Goal: Task Accomplishment & Management: Complete application form

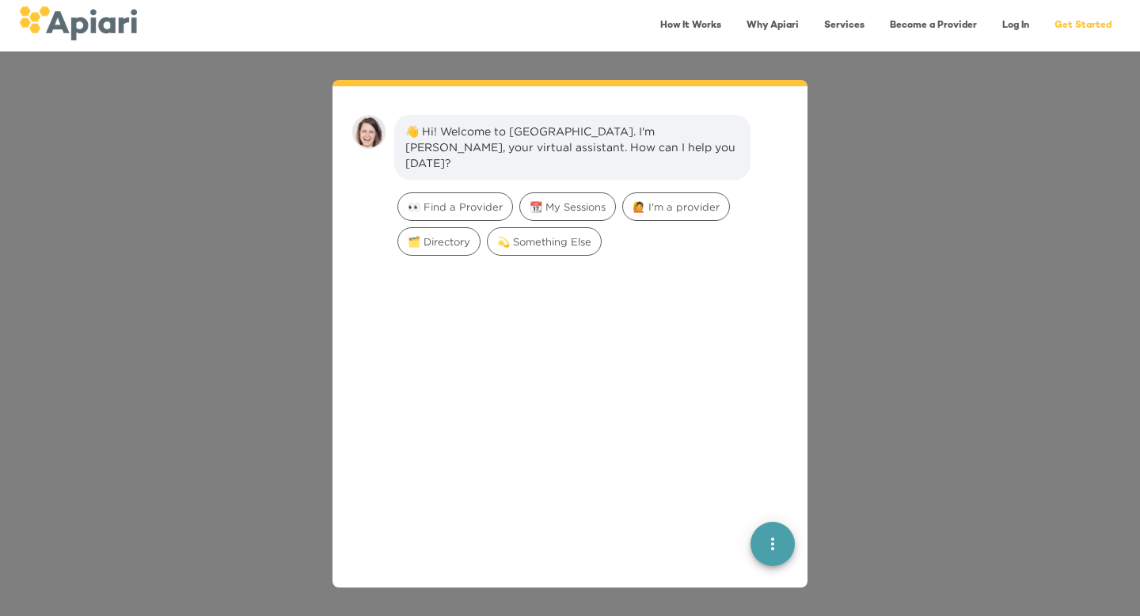
scroll to position [22, 0]
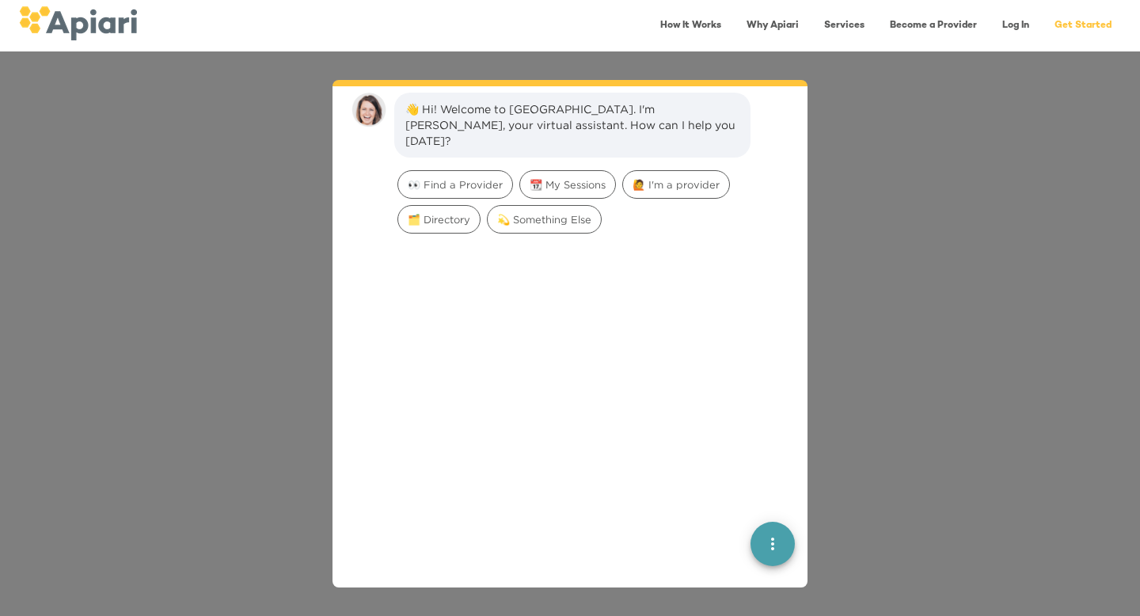
click at [765, 534] on icon "quick menu" at bounding box center [772, 542] width 19 height 19
click at [661, 557] on div at bounding box center [570, 472] width 450 height 464
click at [534, 212] on span "💫 Something Else" at bounding box center [544, 219] width 113 height 15
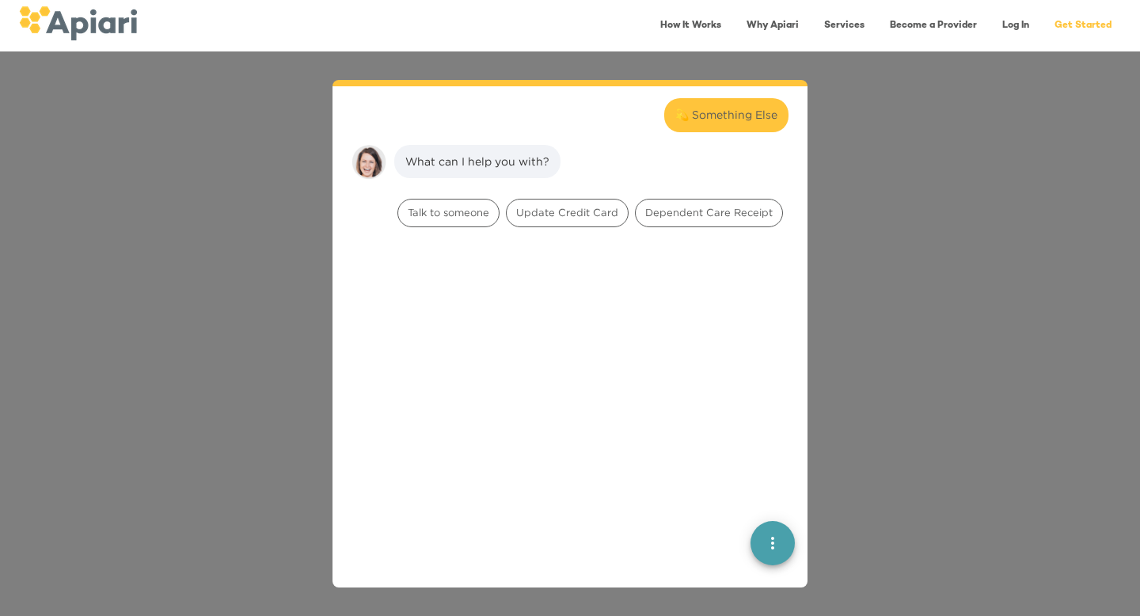
scroll to position [131, 0]
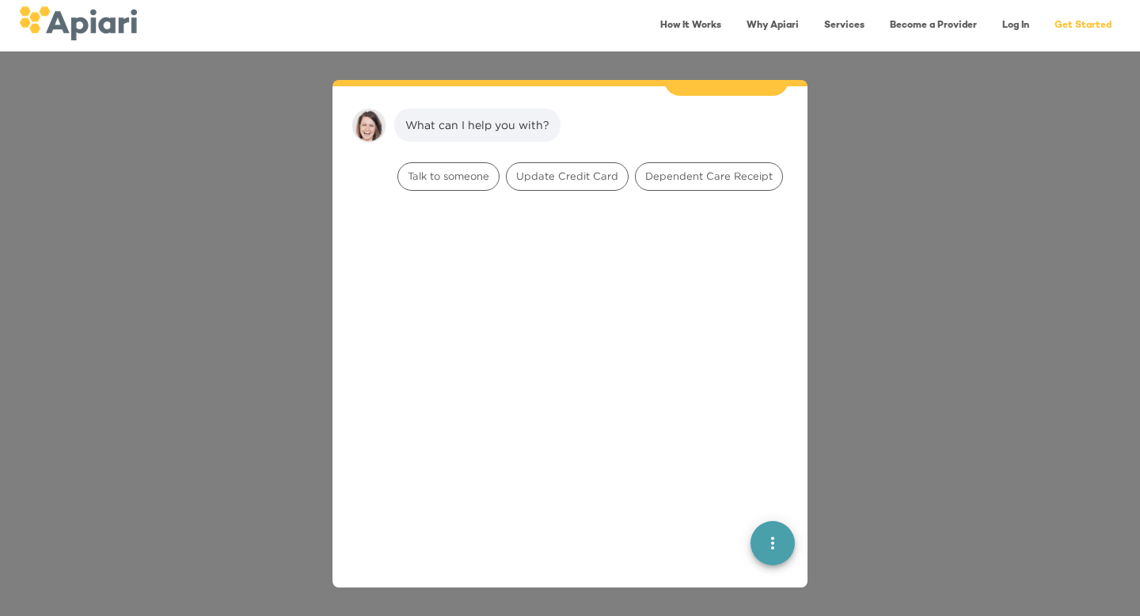
click at [464, 177] on div "Talk to someone" at bounding box center [448, 176] width 108 height 35
click at [461, 169] on span "Talk to someone" at bounding box center [448, 176] width 101 height 15
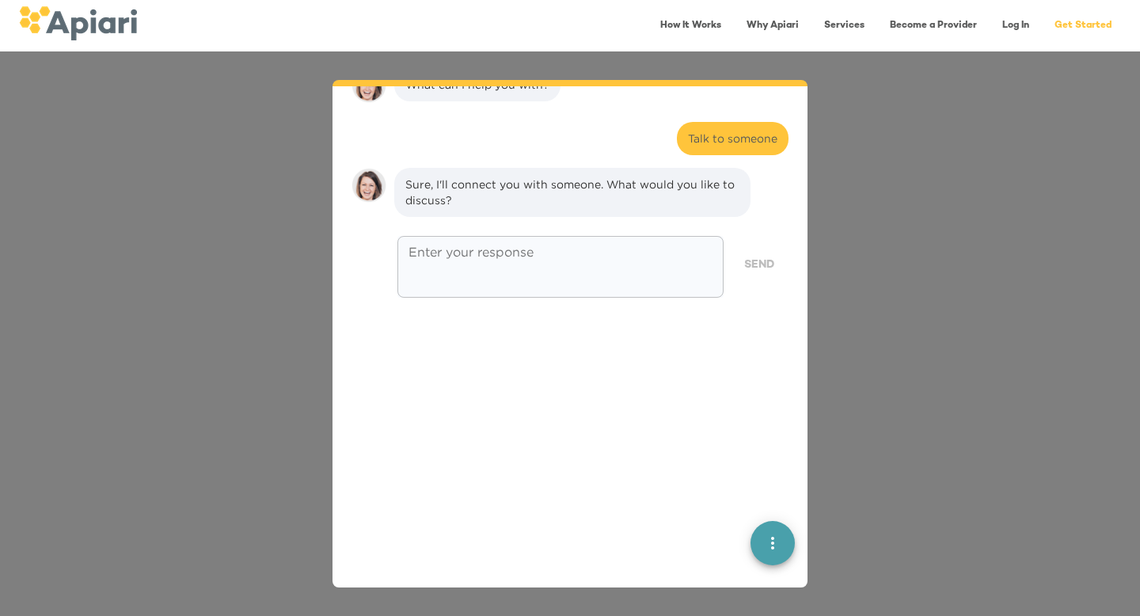
scroll to position [230, 0]
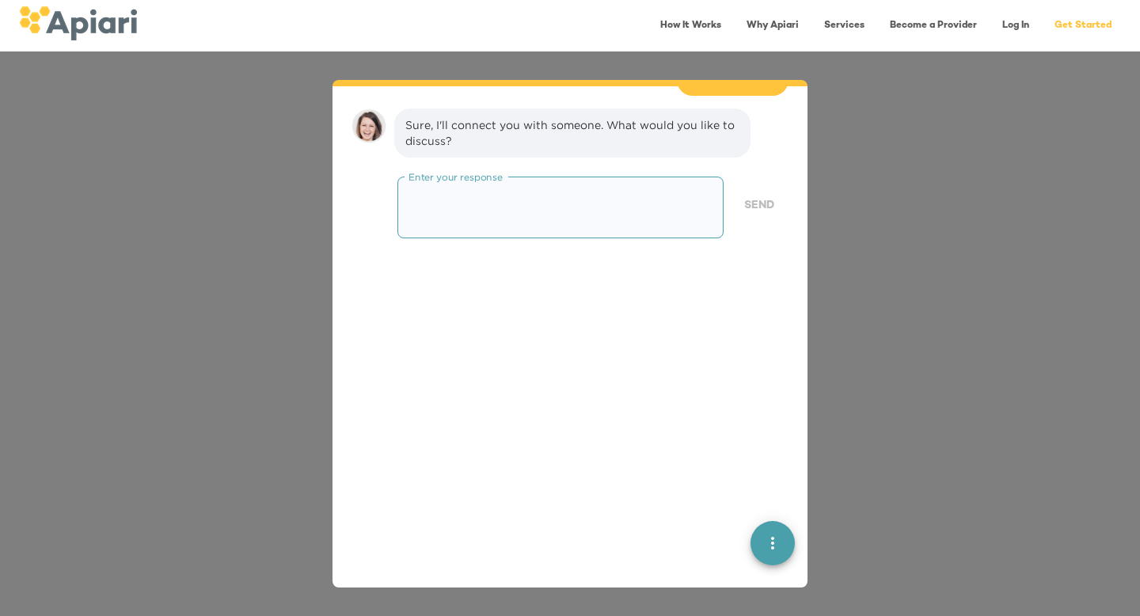
click at [576, 185] on textarea at bounding box center [560, 207] width 304 height 45
type textarea "**********"
click at [757, 196] on span "Send" at bounding box center [759, 206] width 30 height 20
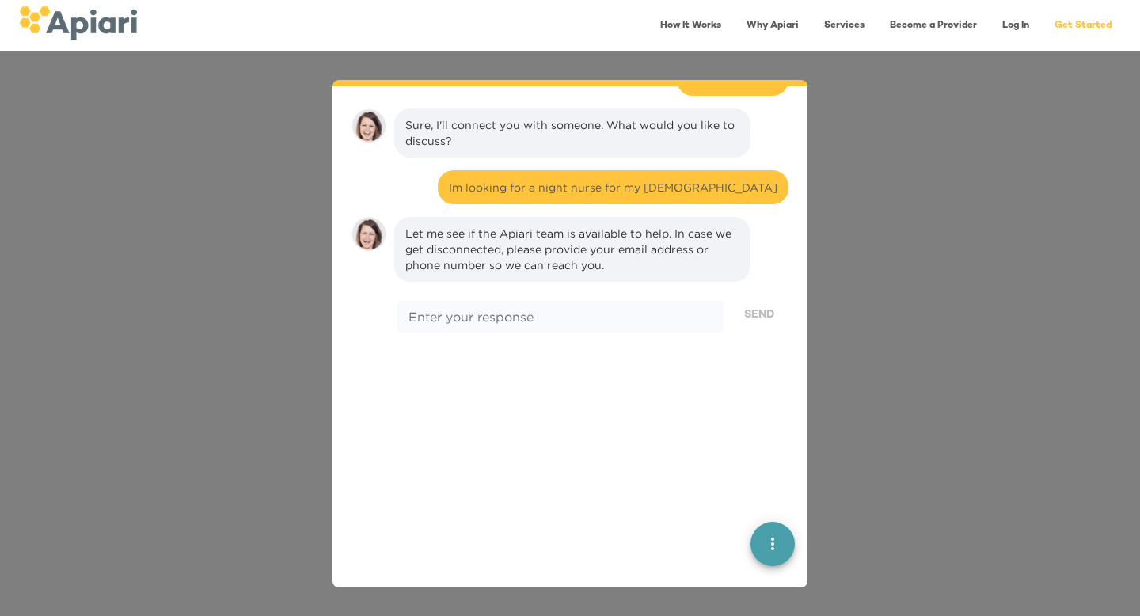
scroll to position [339, 0]
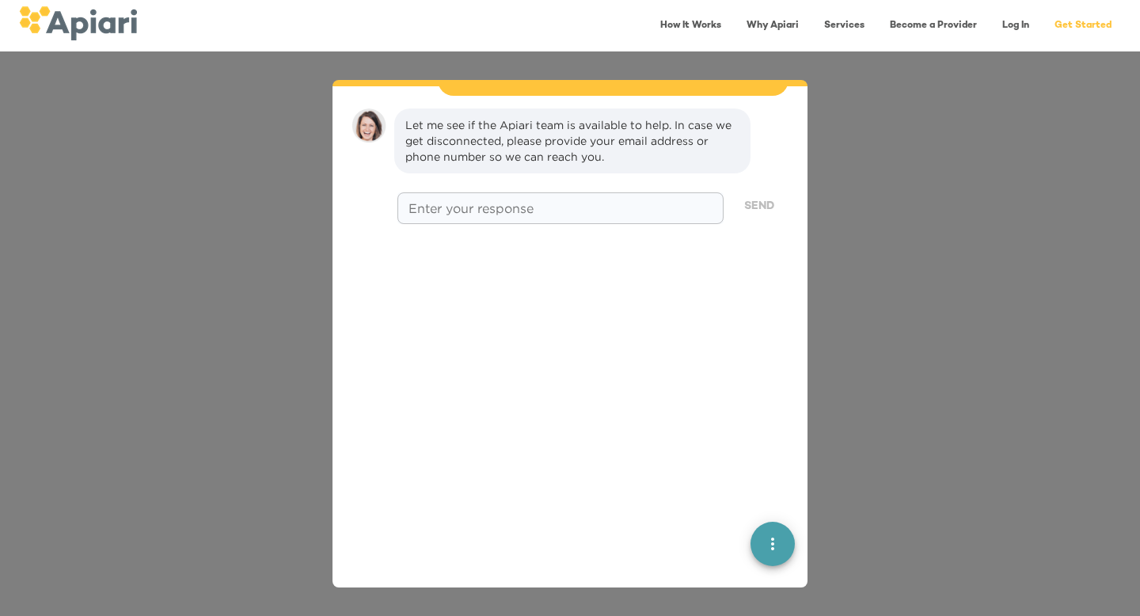
click at [577, 199] on div "* Enter your response" at bounding box center [560, 208] width 326 height 32
type textarea "**********"
click at [758, 197] on span "Send" at bounding box center [759, 207] width 30 height 20
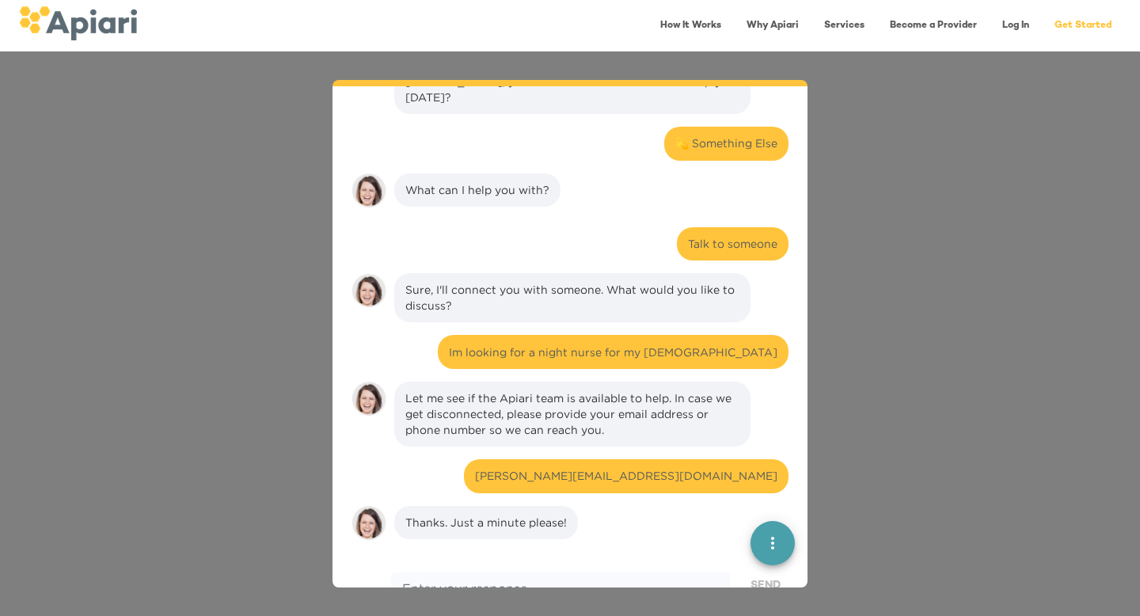
scroll to position [0, 0]
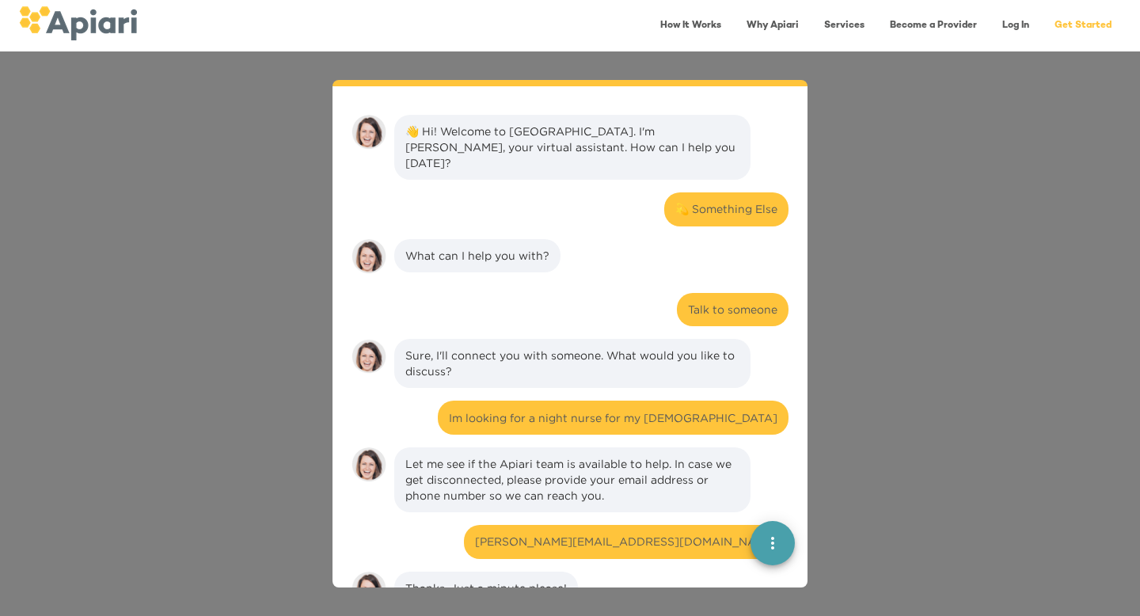
click at [913, 175] on div "👋 Hi! Welcome to Apiari. I'm Amy, your virtual assistant. How can I help you to…" at bounding box center [570, 333] width 1140 height 564
click at [685, 24] on link "How It Works" at bounding box center [691, 25] width 80 height 32
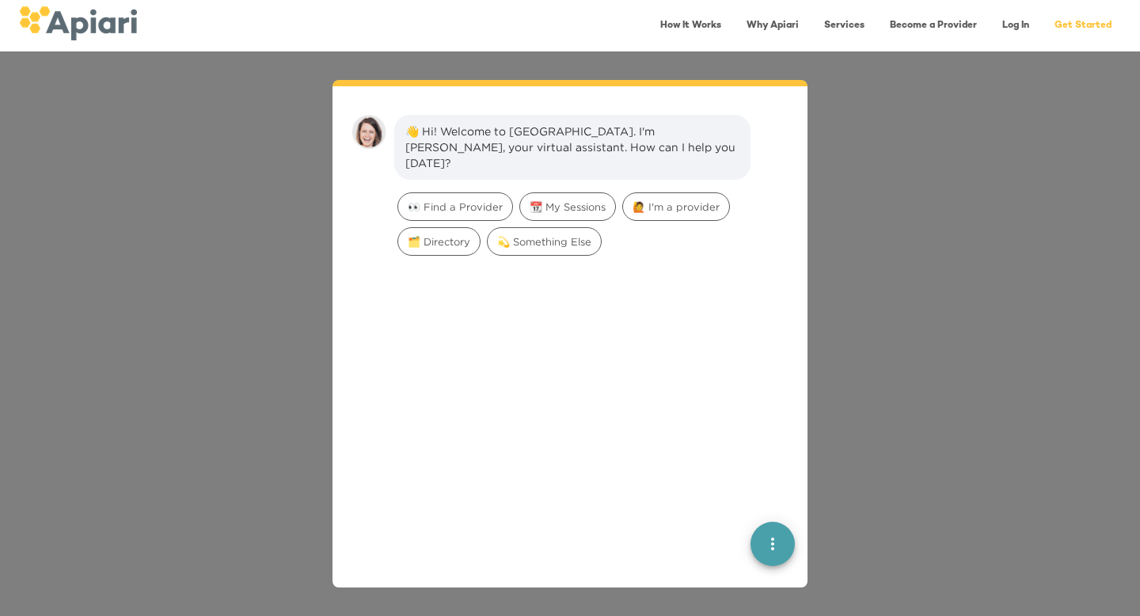
click at [843, 28] on link "Services" at bounding box center [843, 25] width 59 height 32
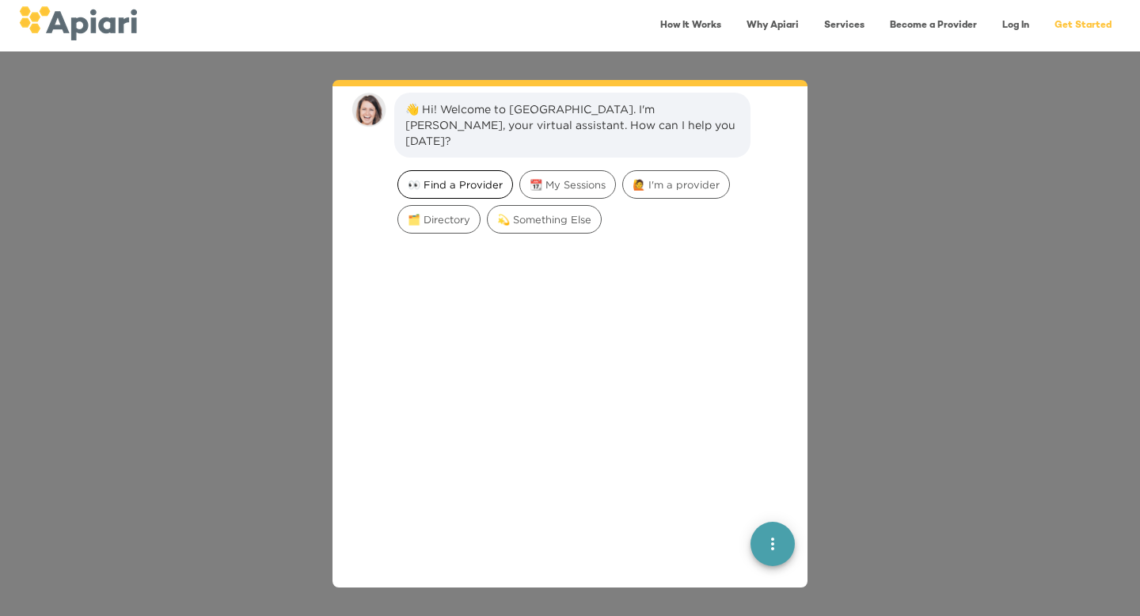
click at [473, 177] on span "👀 Find a Provider" at bounding box center [455, 184] width 114 height 15
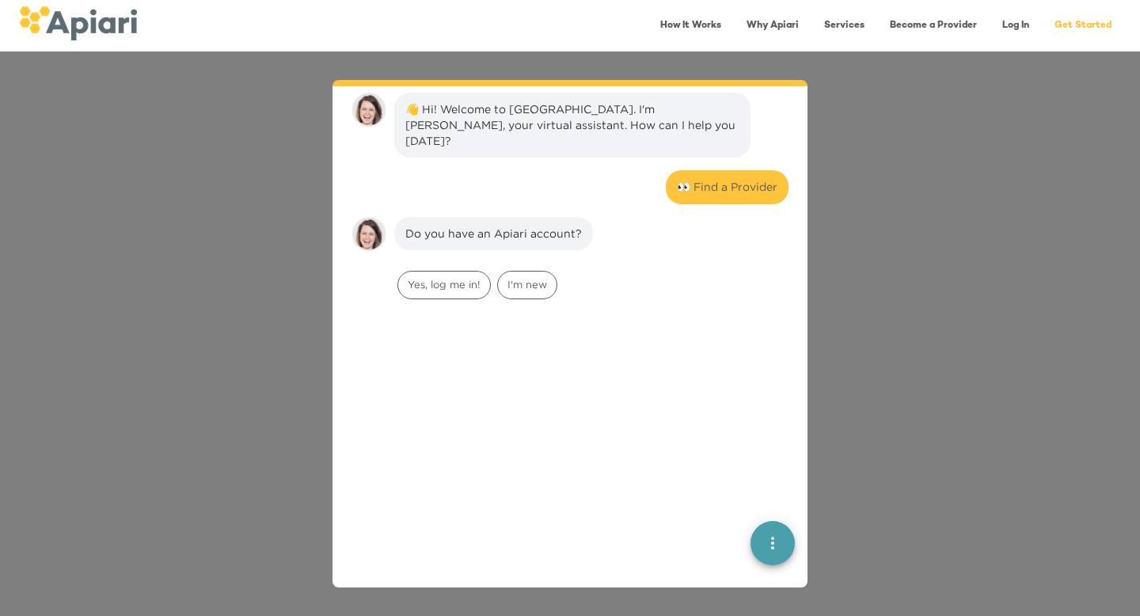
scroll to position [131, 0]
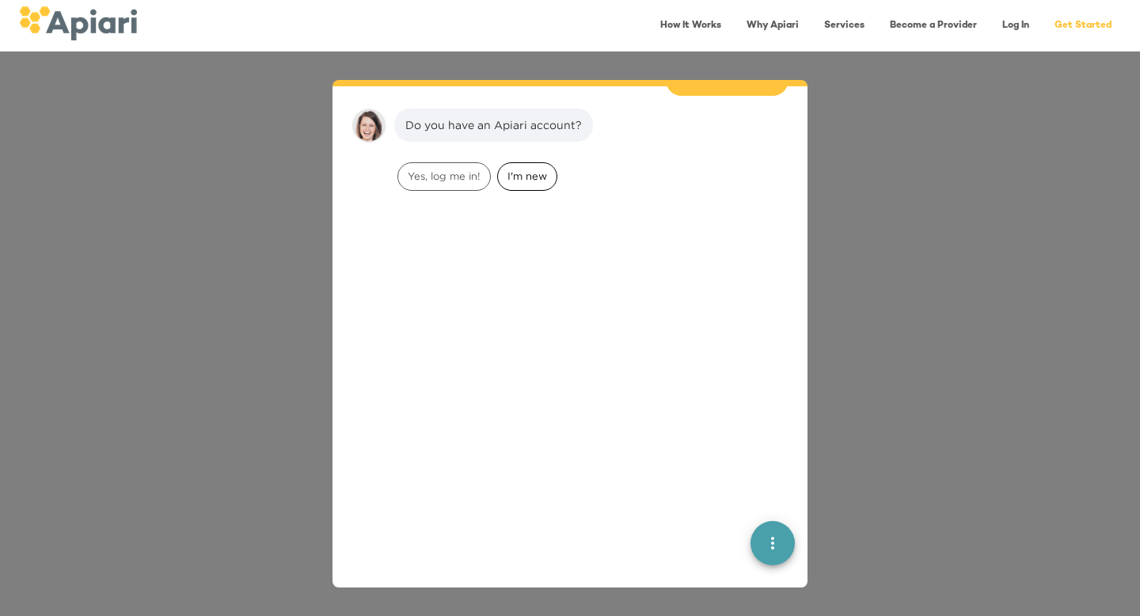
click at [525, 169] on span "I'm new" at bounding box center [527, 176] width 59 height 15
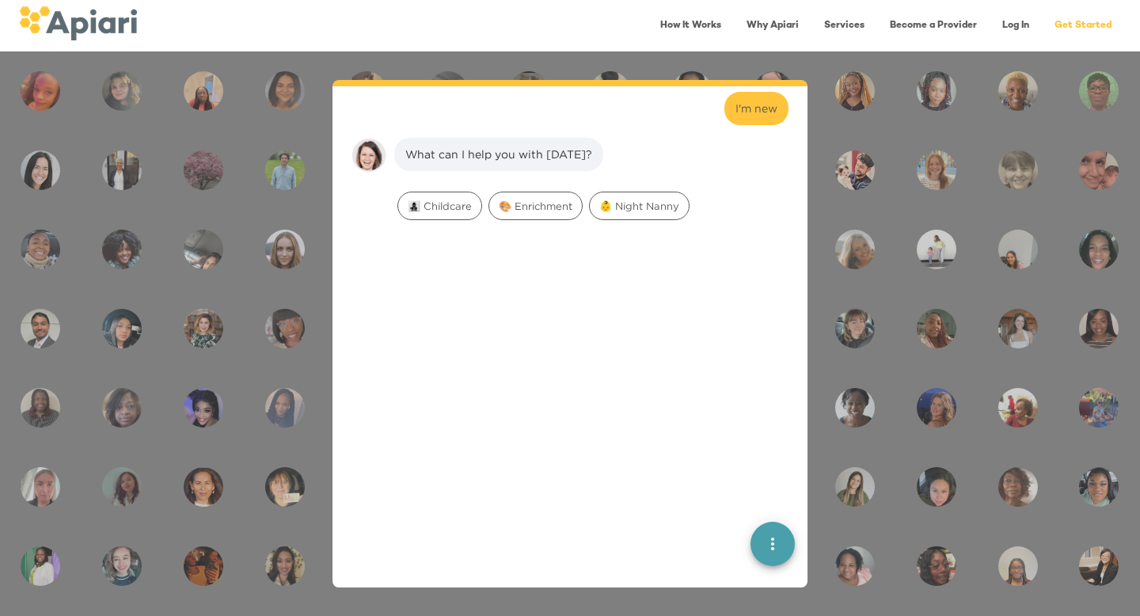
scroll to position [230, 0]
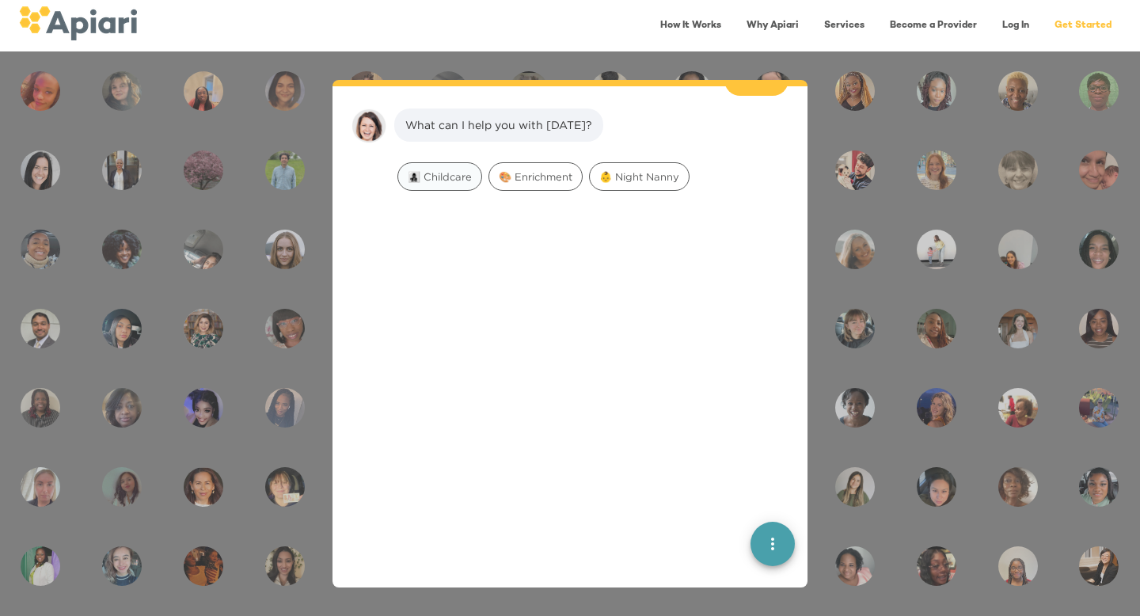
drag, startPoint x: 453, startPoint y: 154, endPoint x: 508, endPoint y: 336, distance: 189.5
click at [509, 336] on div "👋 Hi! Welcome to [GEOGRAPHIC_DATA]. I'm [PERSON_NAME], your virtual assistant. …" at bounding box center [570, 110] width 450 height 464
click at [655, 169] on span "👶 Night Nanny" at bounding box center [639, 176] width 99 height 15
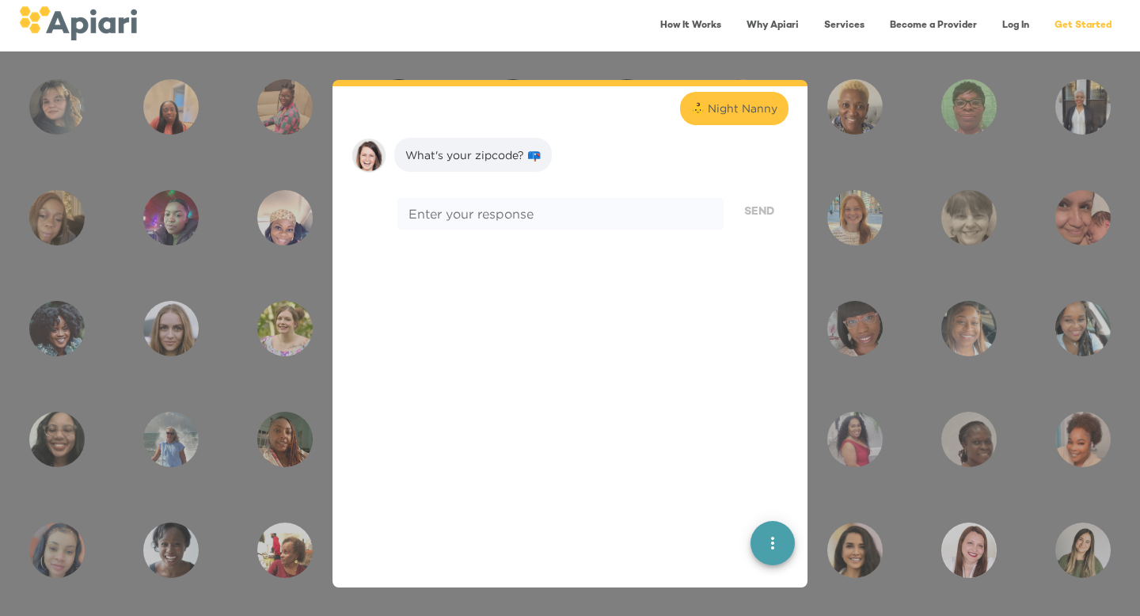
scroll to position [331, 0]
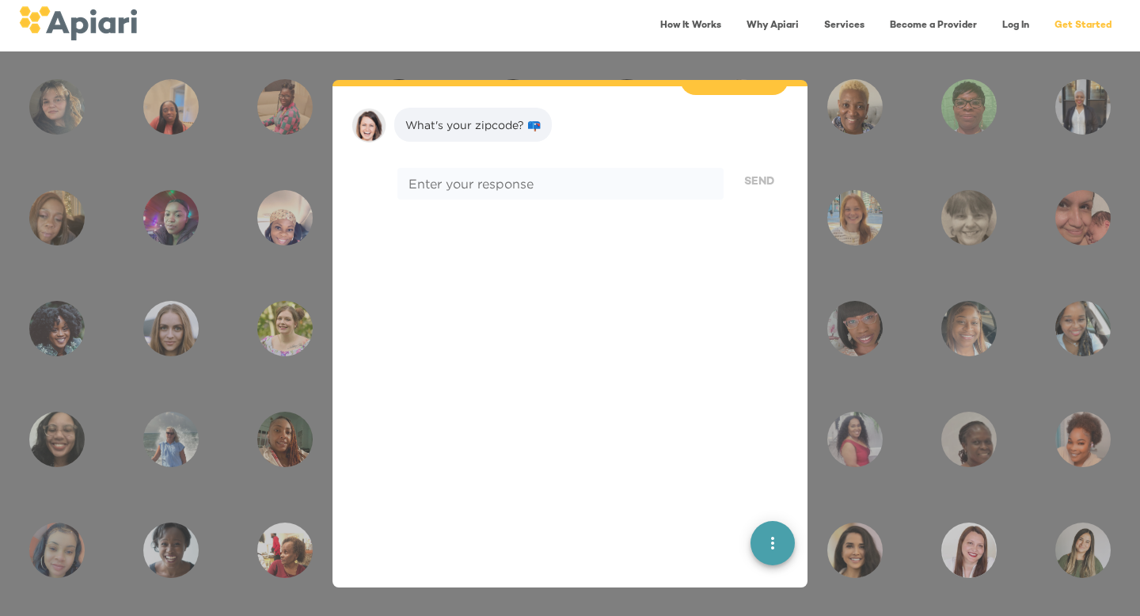
click at [655, 177] on textarea at bounding box center [560, 184] width 304 height 15
type textarea "*****"
click at [754, 173] on span "Send" at bounding box center [759, 183] width 30 height 20
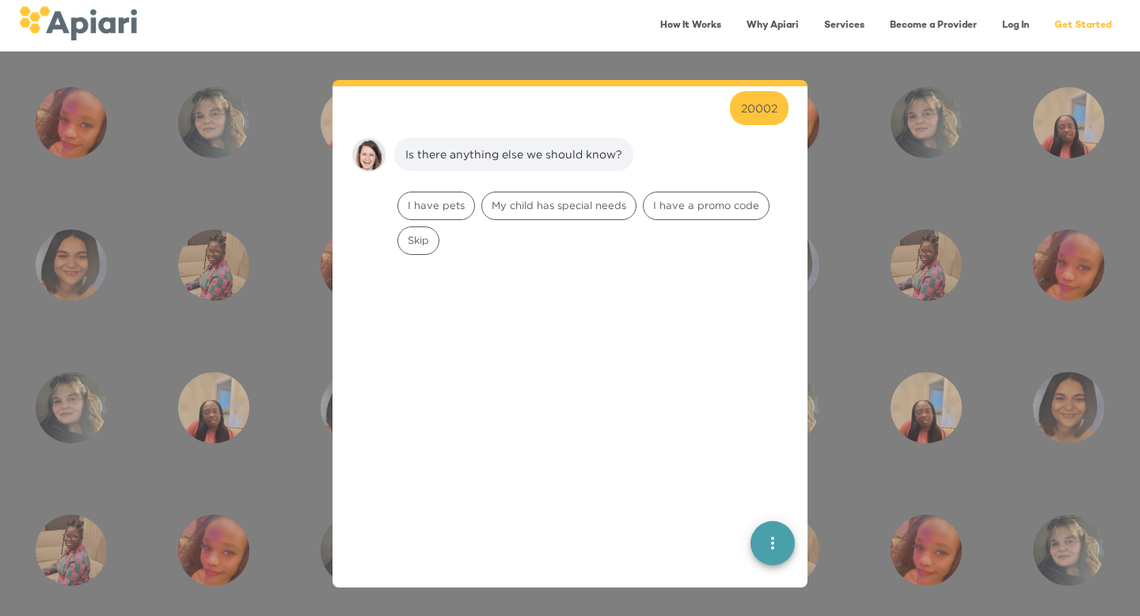
scroll to position [431, 0]
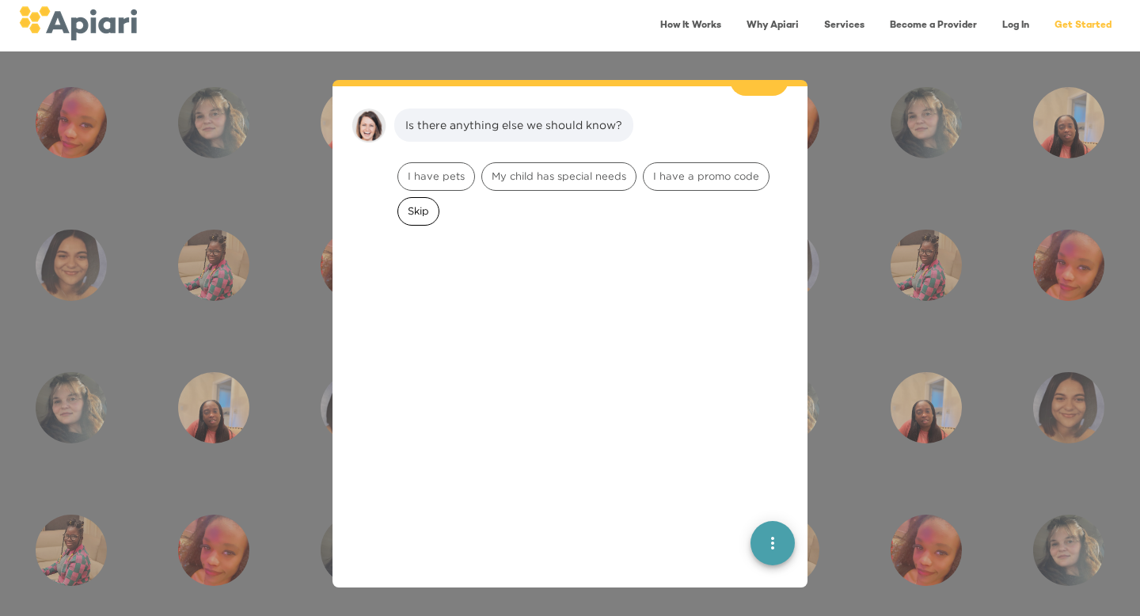
click at [422, 203] on div "Skip" at bounding box center [418, 211] width 42 height 28
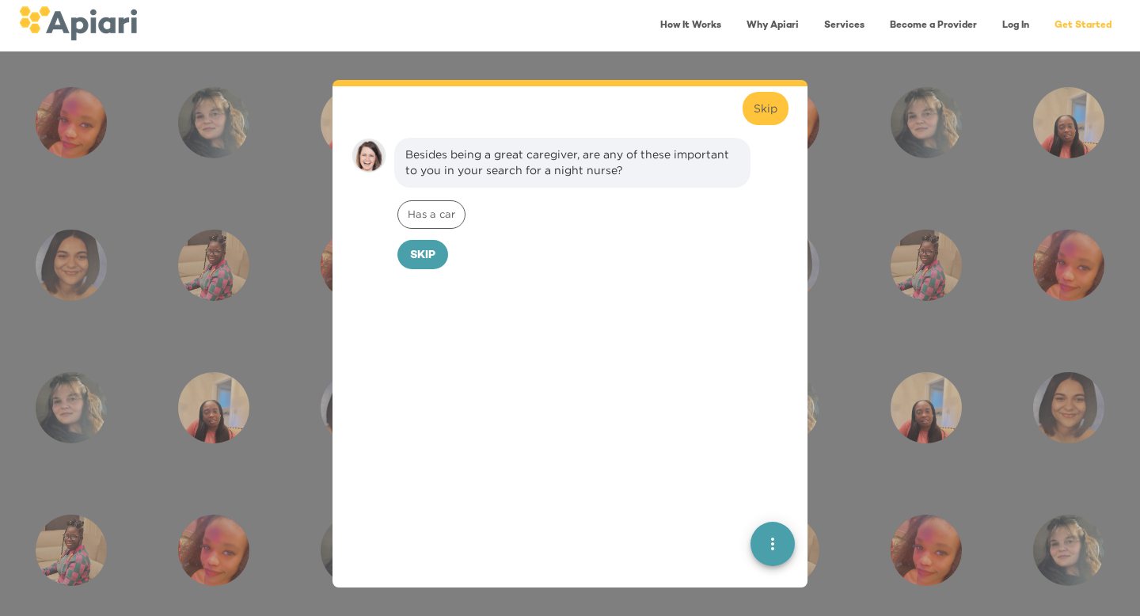
scroll to position [530, 0]
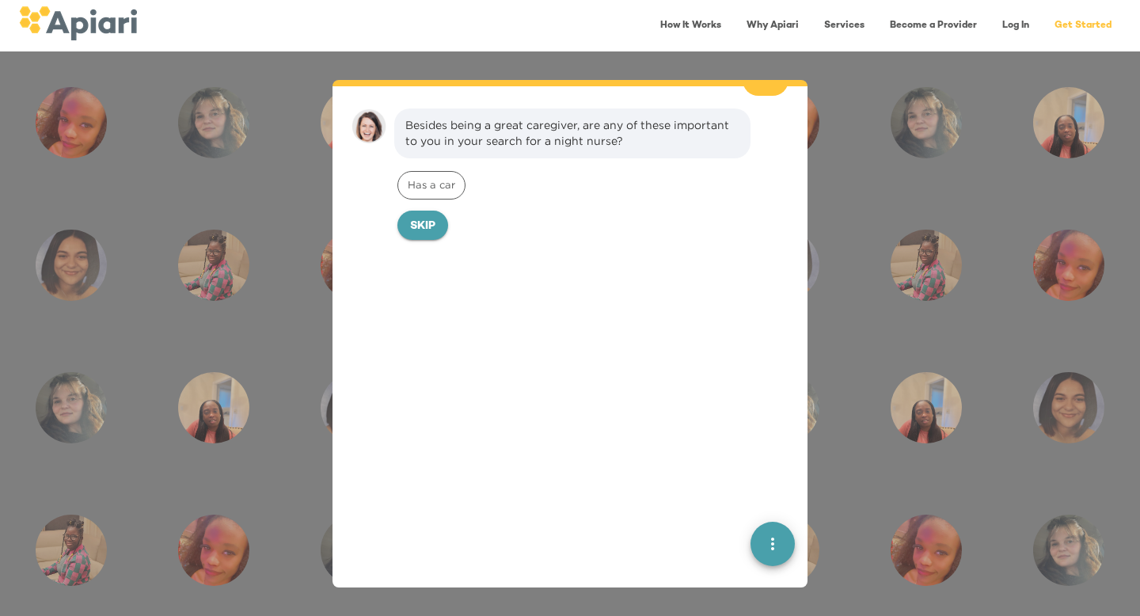
click at [414, 217] on span "Skip" at bounding box center [422, 227] width 25 height 20
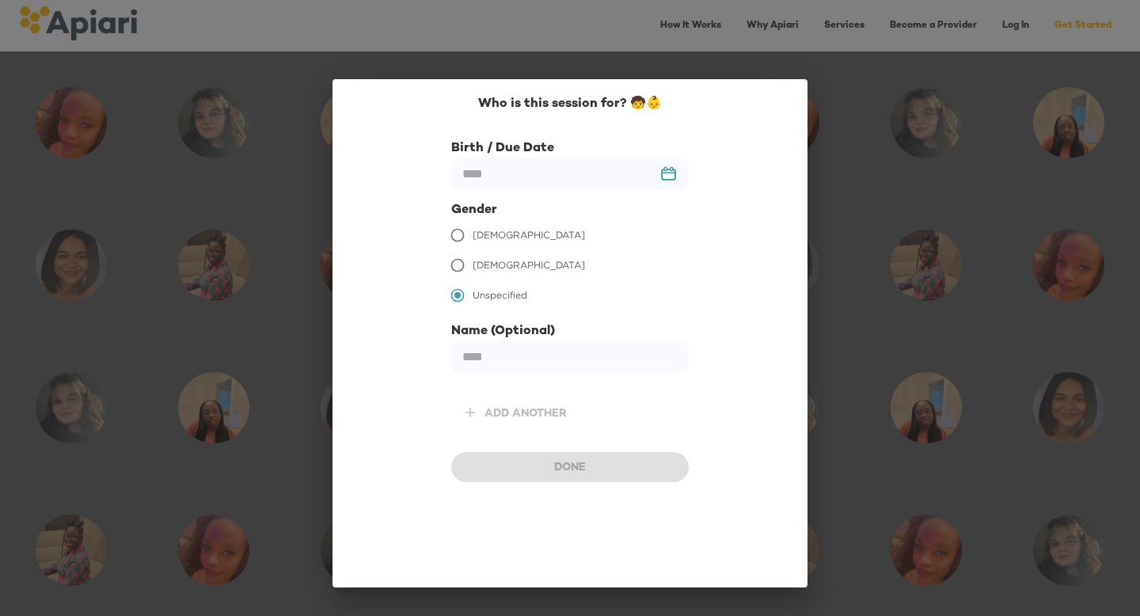
scroll to position [639, 0]
click at [490, 179] on input "text" at bounding box center [569, 173] width 237 height 31
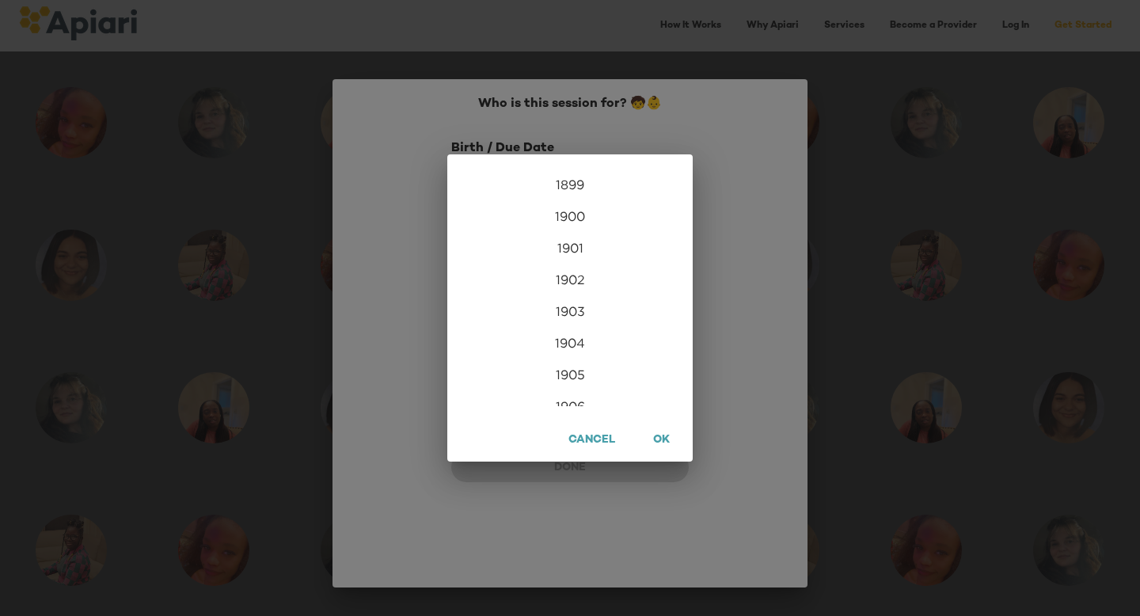
scroll to position [3831, 0]
click at [574, 215] on div "2021" at bounding box center [569, 216] width 245 height 32
click at [482, 193] on div "Jan" at bounding box center [488, 198] width 82 height 59
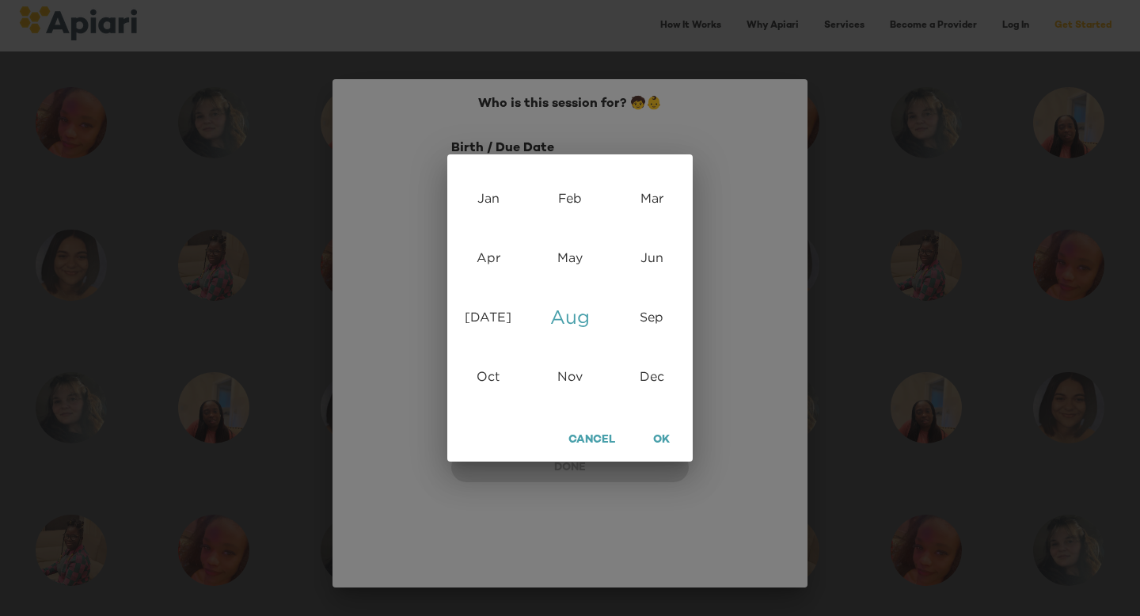
type input "**********"
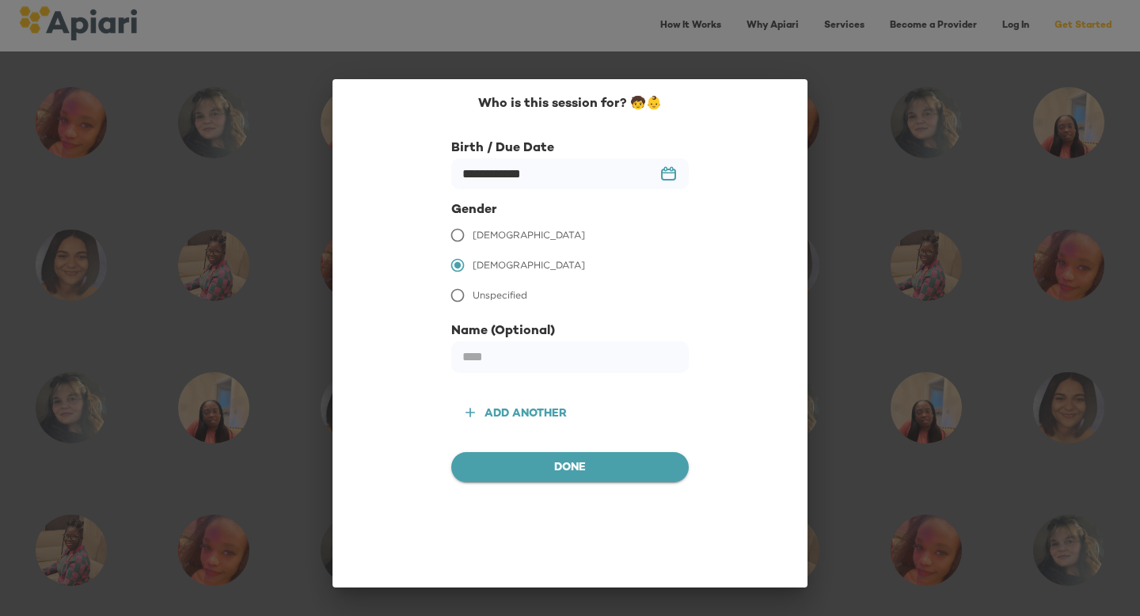
click at [514, 457] on button "Done" at bounding box center [569, 467] width 237 height 30
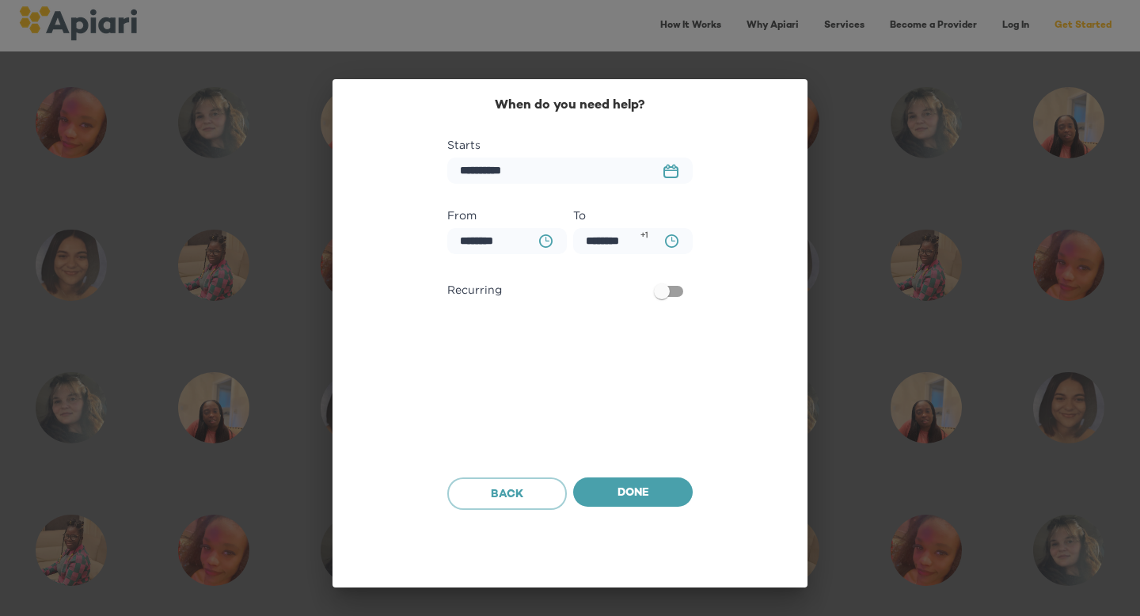
scroll to position [739, 0]
click at [499, 178] on input "**********" at bounding box center [569, 171] width 245 height 26
click at [672, 174] on icon "23979DC4-A7E4-489C-88E7-37869341D308 Created with sketchtool." at bounding box center [670, 171] width 15 height 14
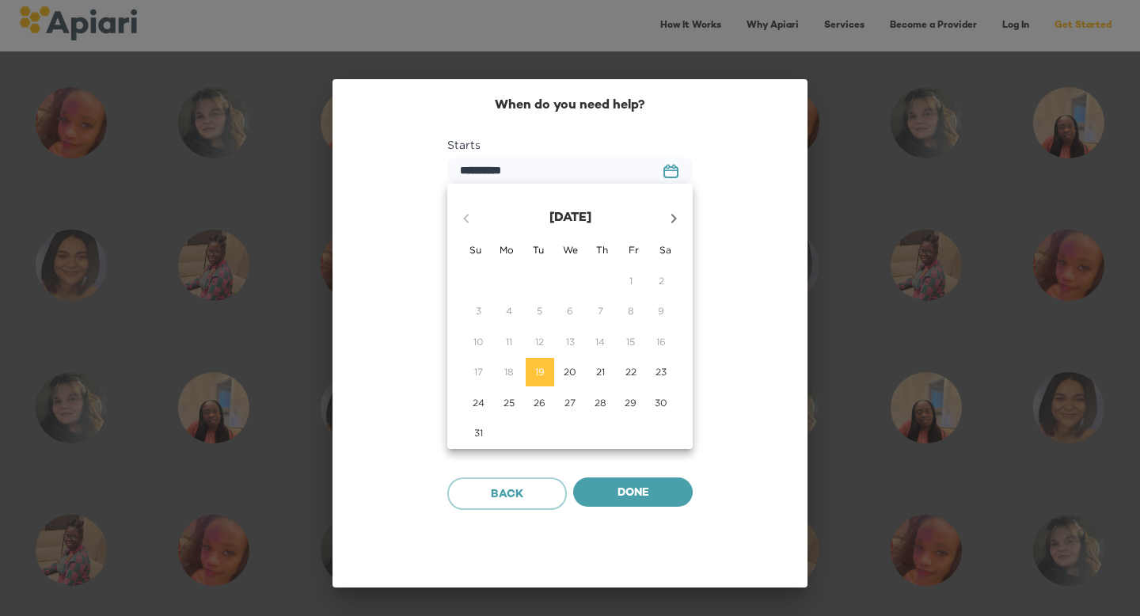
click at [571, 374] on p "20" at bounding box center [570, 371] width 13 height 13
type input "**********"
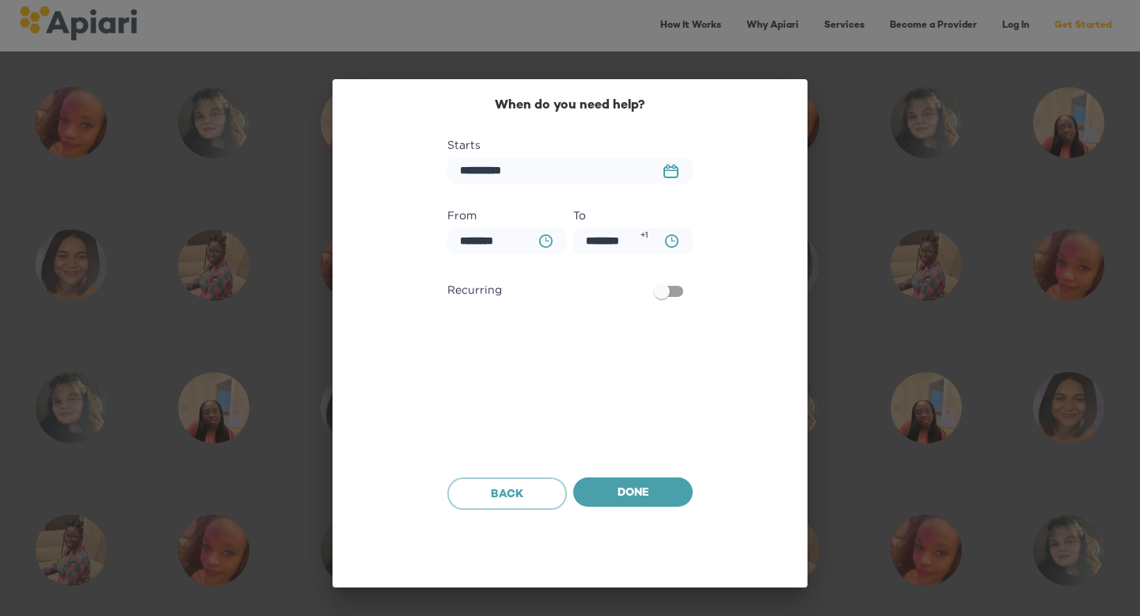
click at [542, 242] on icon "BA0D2328-0349-4FFE-B945-982DA367CA30 Created with sketchtool." at bounding box center [545, 240] width 13 height 13
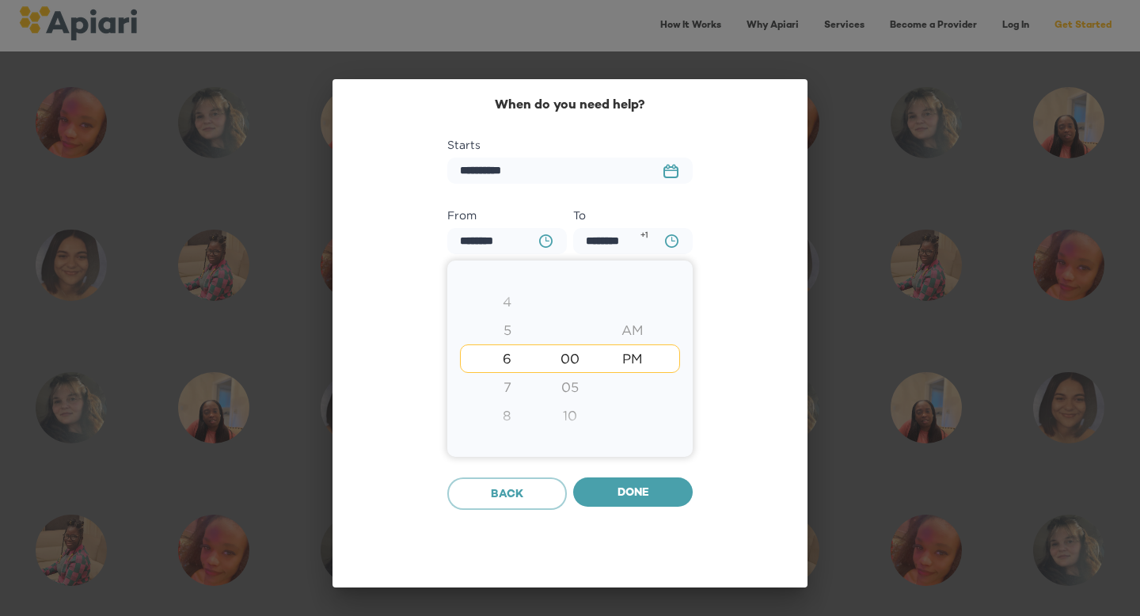
click at [508, 419] on div "8" at bounding box center [507, 415] width 63 height 28
type input "********"
click at [510, 391] on div "9" at bounding box center [507, 387] width 63 height 28
type input "********"
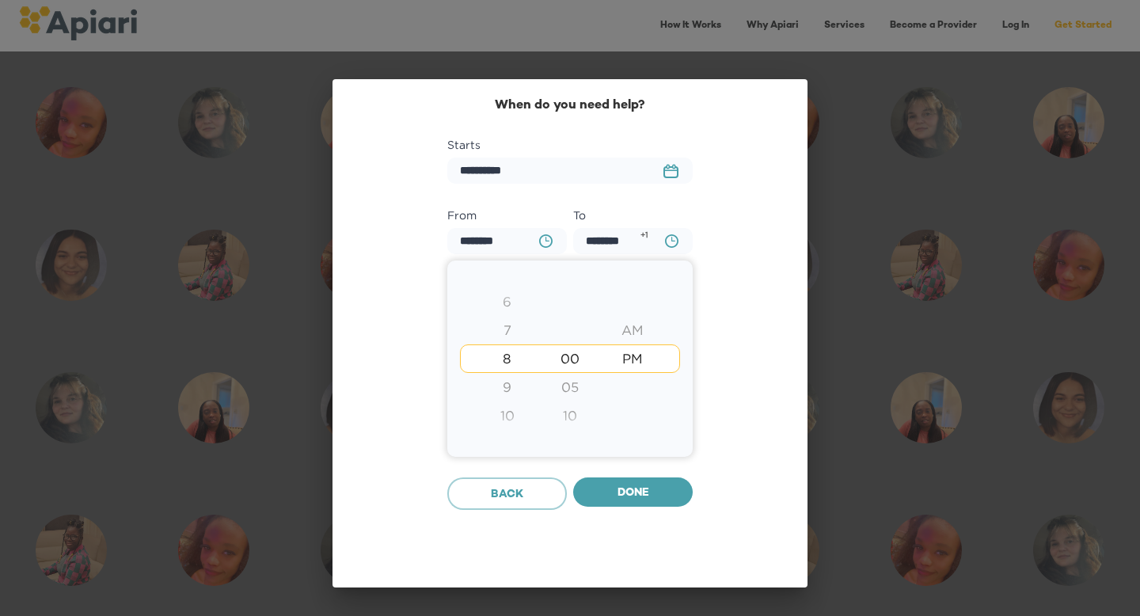
type input "********"
click at [784, 304] on div at bounding box center [570, 308] width 1140 height 616
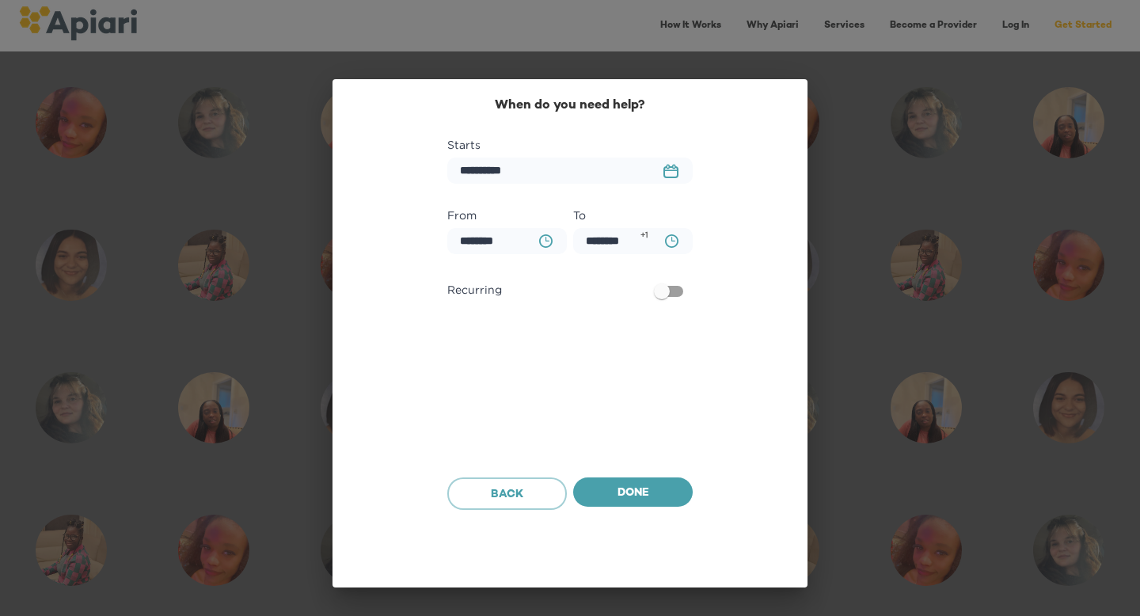
click at [543, 241] on icon "BA0D2328-0349-4FFE-B945-982DA367CA30 Created with sketchtool." at bounding box center [545, 240] width 13 height 13
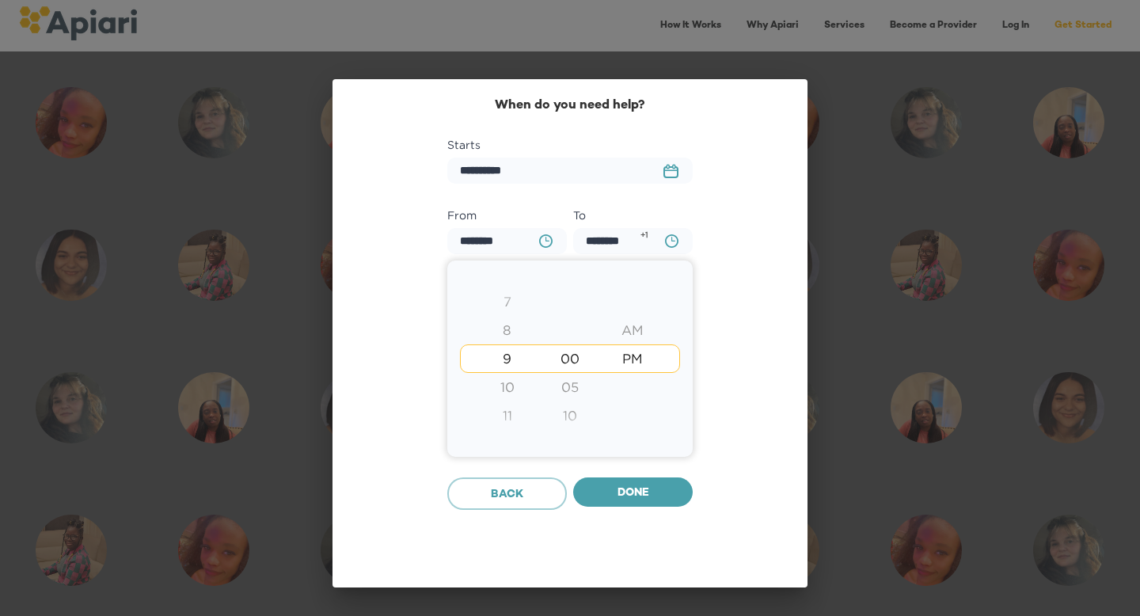
click at [514, 387] on div "10" at bounding box center [507, 387] width 63 height 28
type input "********"
click at [772, 260] on div at bounding box center [570, 308] width 1140 height 616
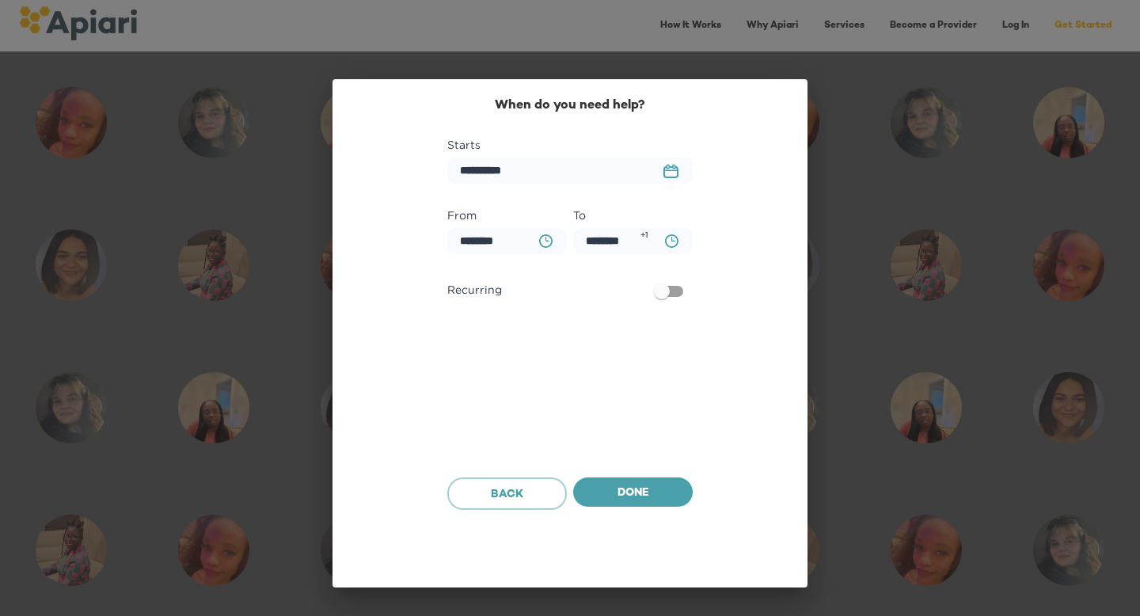
click at [667, 241] on icon "BA0D2328-0349-4FFE-B945-982DA367CA30 Created with sketchtool." at bounding box center [671, 240] width 13 height 13
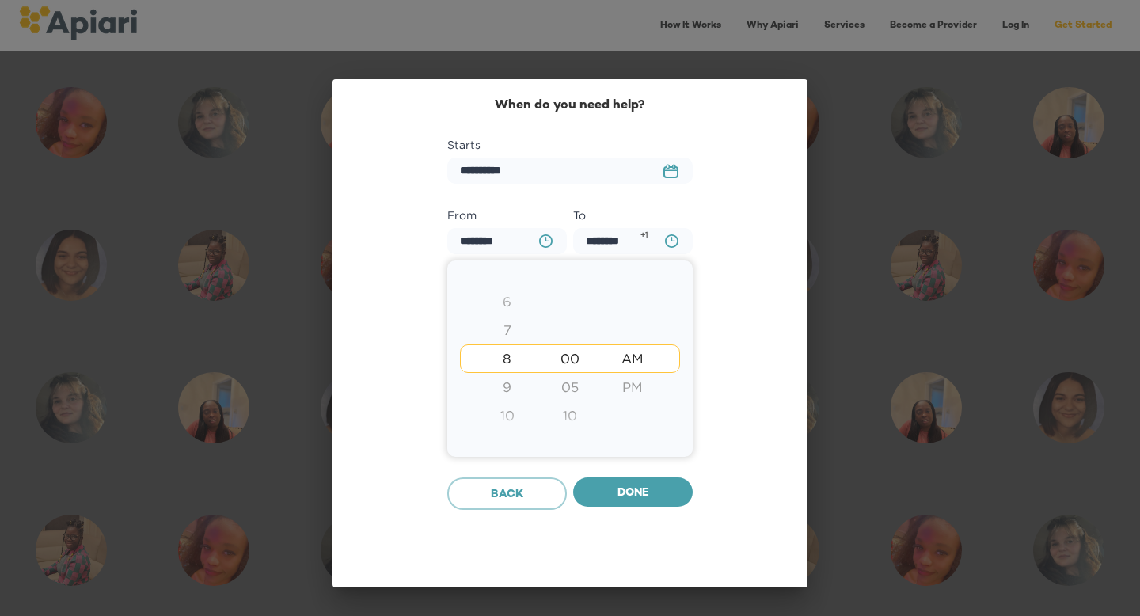
click at [508, 298] on div "6" at bounding box center [507, 301] width 63 height 28
type input "********"
click at [639, 358] on div "AM" at bounding box center [633, 358] width 63 height 28
click at [729, 336] on div at bounding box center [570, 308] width 1140 height 616
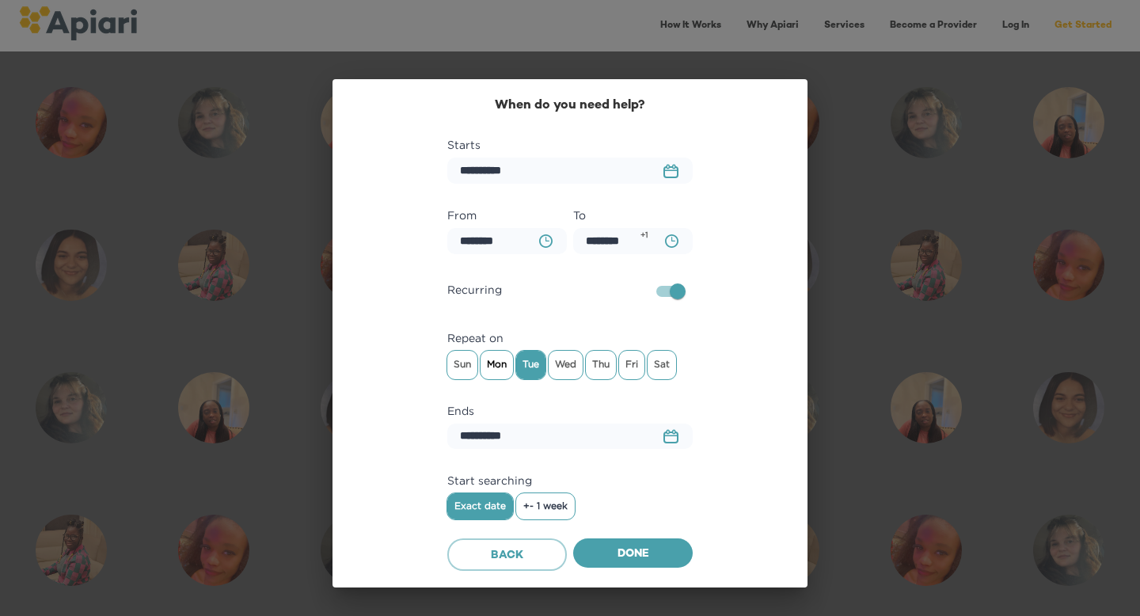
click at [492, 370] on span "Mon" at bounding box center [496, 364] width 32 height 24
click at [568, 364] on span "Wed" at bounding box center [566, 364] width 34 height 24
click at [530, 365] on span "Tue" at bounding box center [530, 364] width 29 height 24
click at [636, 359] on span "Fri" at bounding box center [631, 364] width 25 height 24
click at [664, 442] on rect "button" at bounding box center [670, 437] width 13 height 10
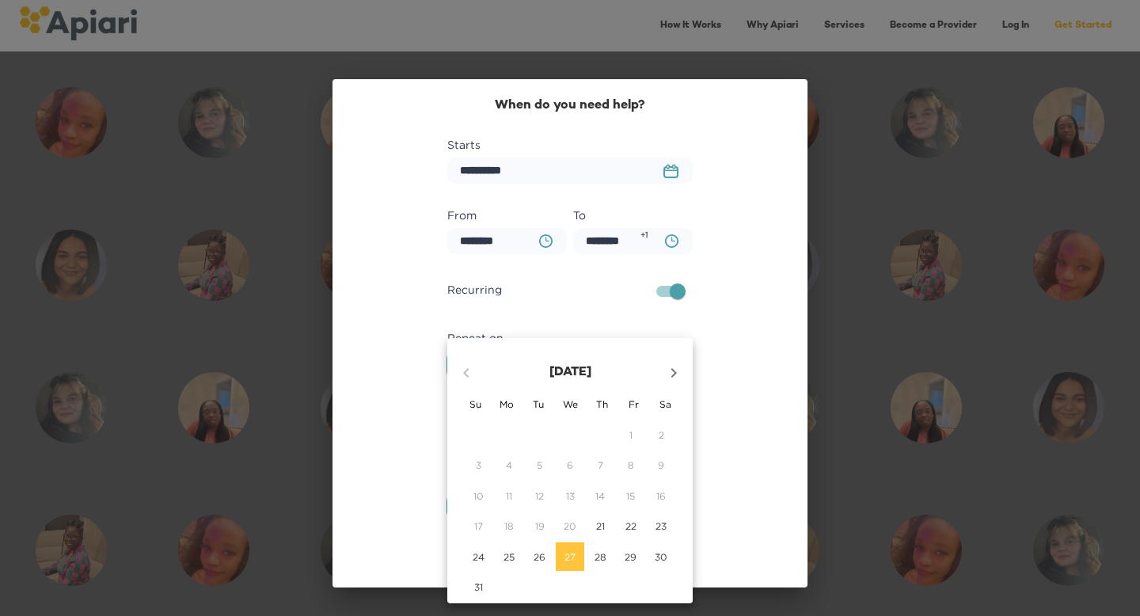
click at [673, 370] on icon "button" at bounding box center [674, 372] width 6 height 9
click at [628, 530] on p "26" at bounding box center [630, 525] width 12 height 13
type input "**********"
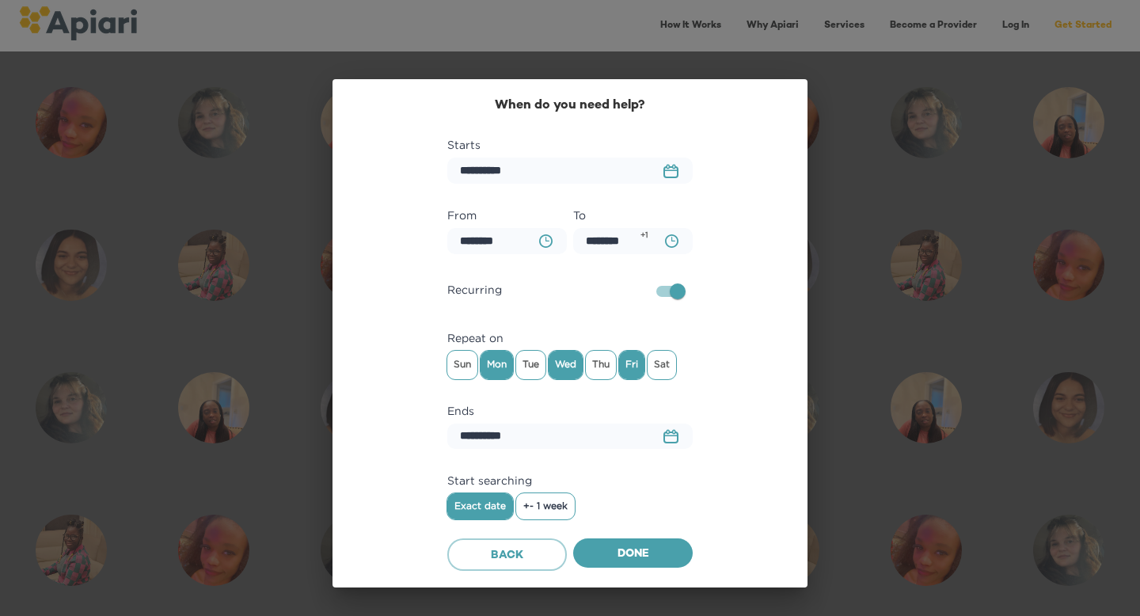
click at [543, 497] on button "+- 1 week" at bounding box center [545, 505] width 59 height 25
click at [622, 545] on span "Done" at bounding box center [633, 555] width 94 height 20
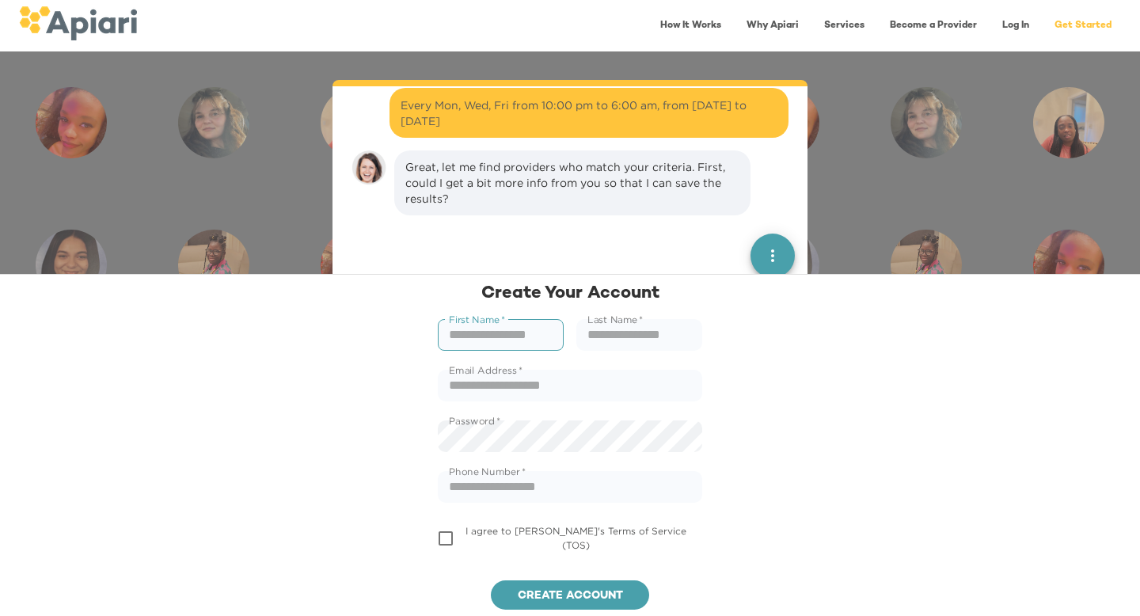
scroll to position [855, 0]
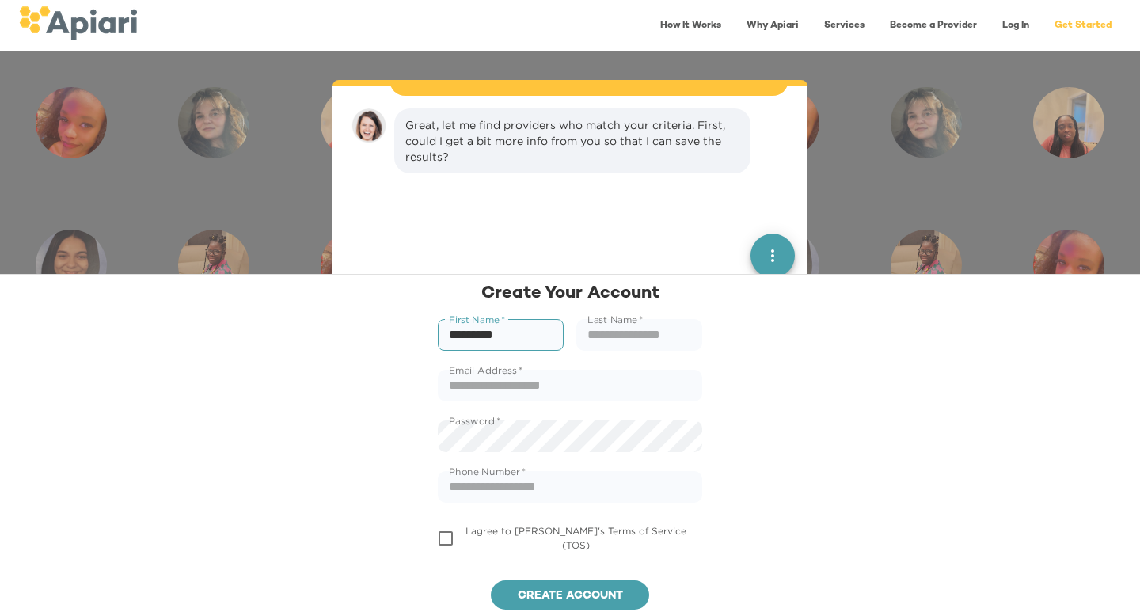
type input "********"
type input "***"
click at [556, 451] on div "Password   * Password *" at bounding box center [569, 436] width 283 height 51
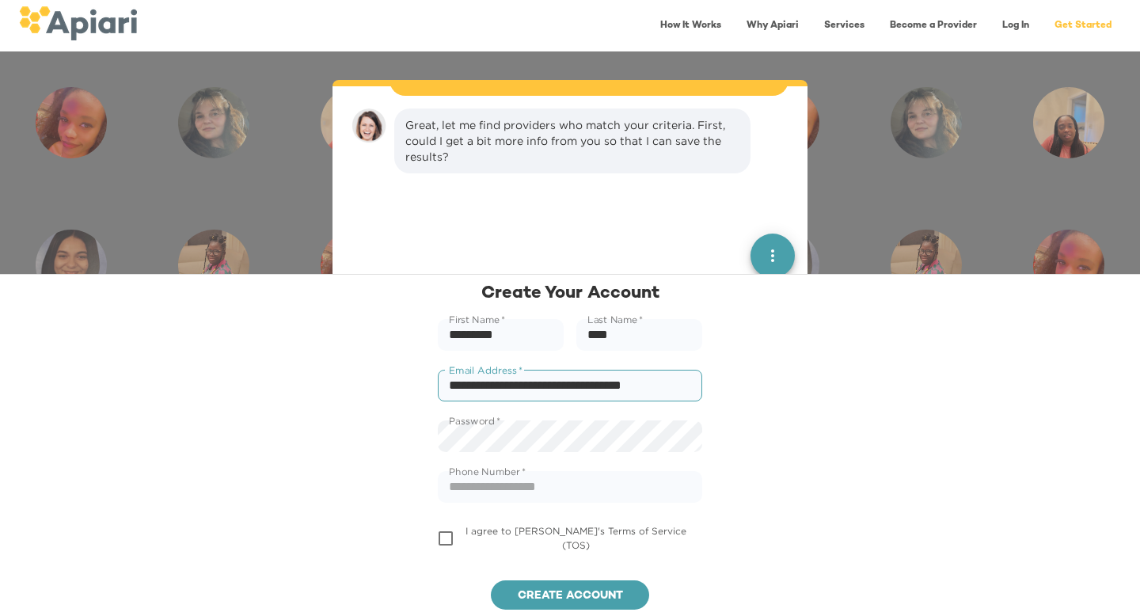
drag, startPoint x: 456, startPoint y: 391, endPoint x: 783, endPoint y: 412, distance: 327.6
click at [783, 412] on div "**********" at bounding box center [570, 445] width 1140 height 342
type input "*"
type input "**********"
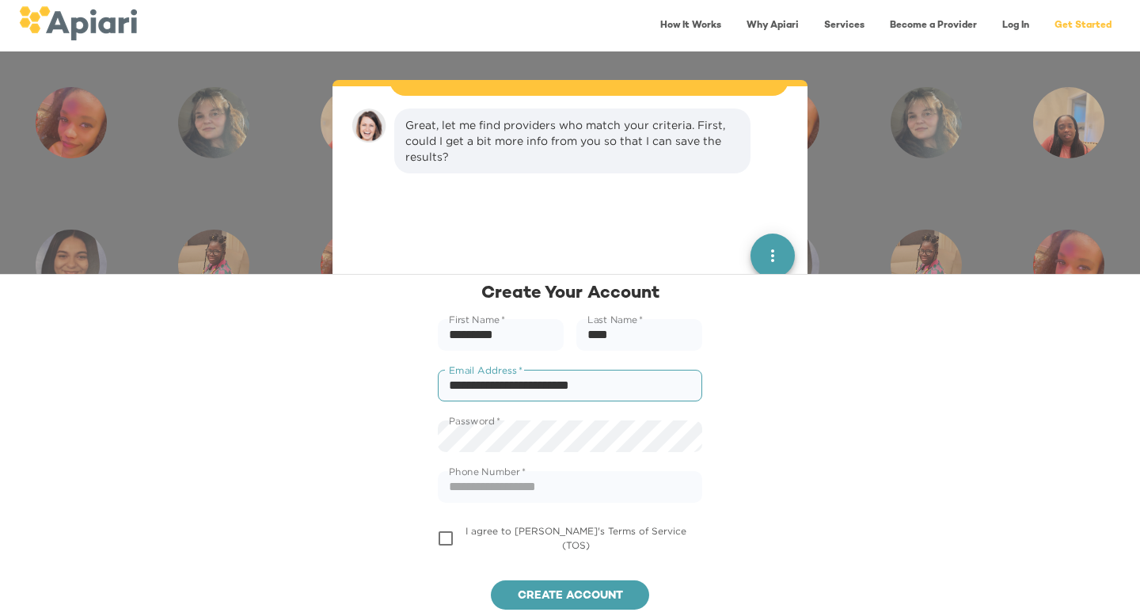
type input "**********"
click at [491, 580] on button "Create account" at bounding box center [570, 595] width 158 height 30
click at [556, 587] on span "Create account" at bounding box center [569, 597] width 133 height 20
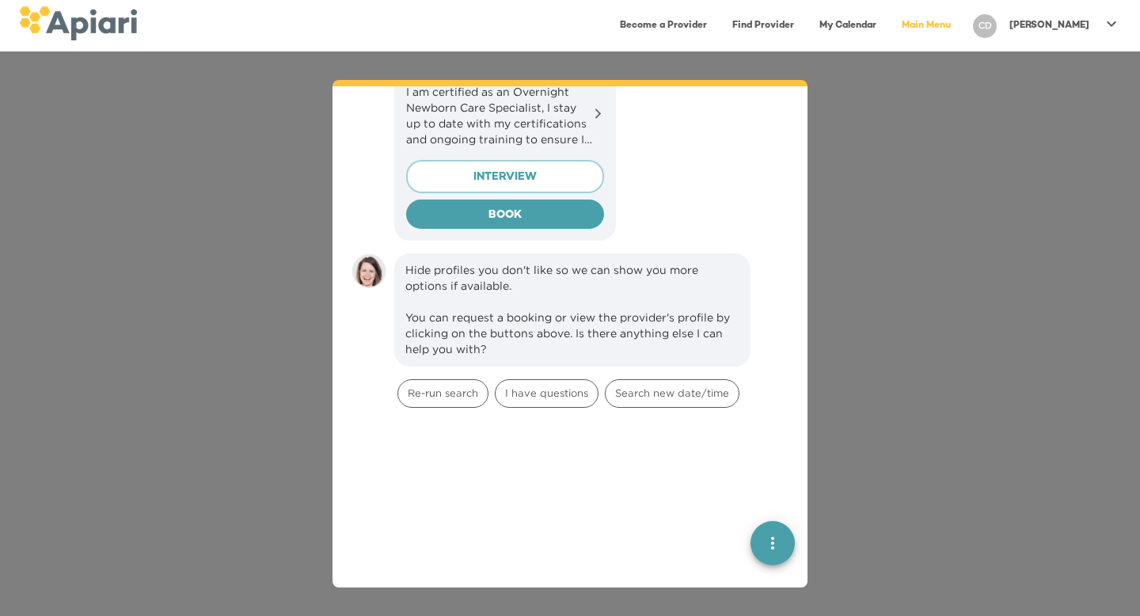
scroll to position [1502, 0]
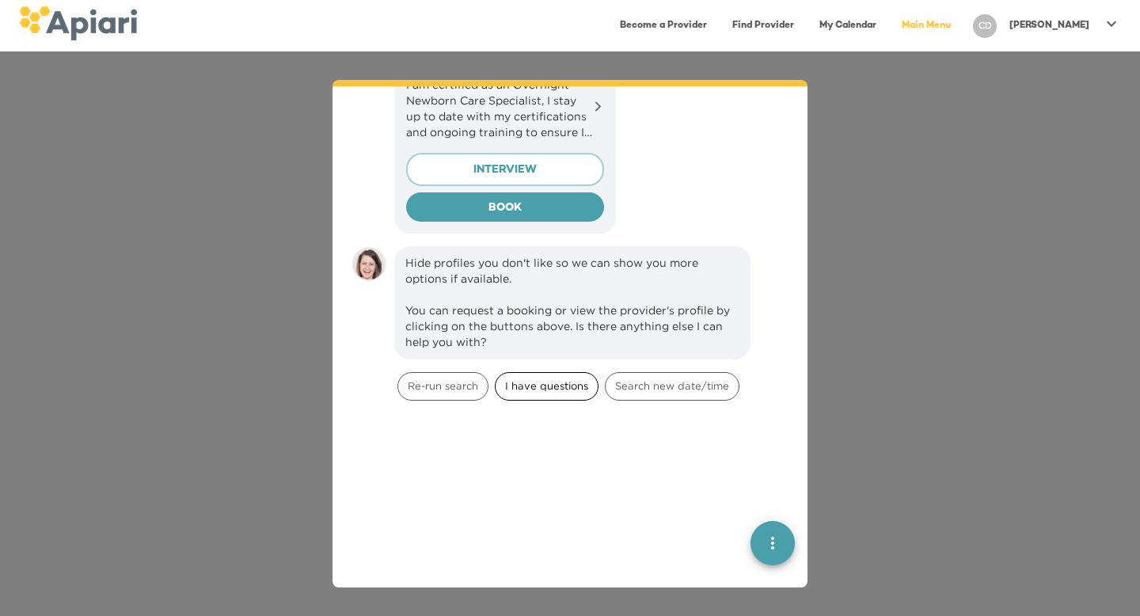
click at [545, 378] on span "I have questions" at bounding box center [546, 385] width 102 height 15
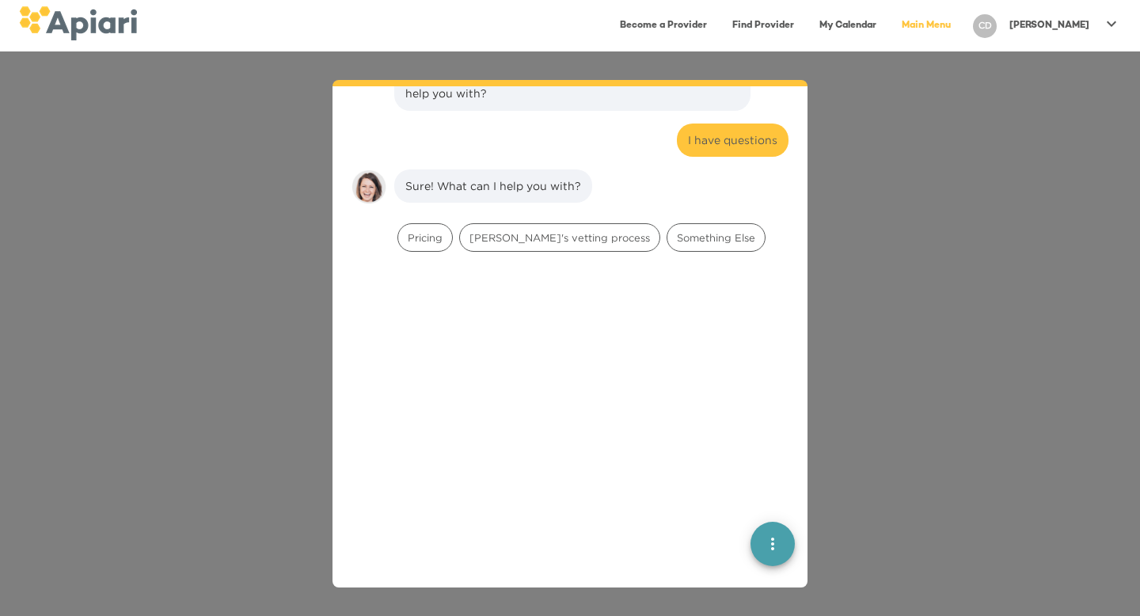
scroll to position [1796, 0]
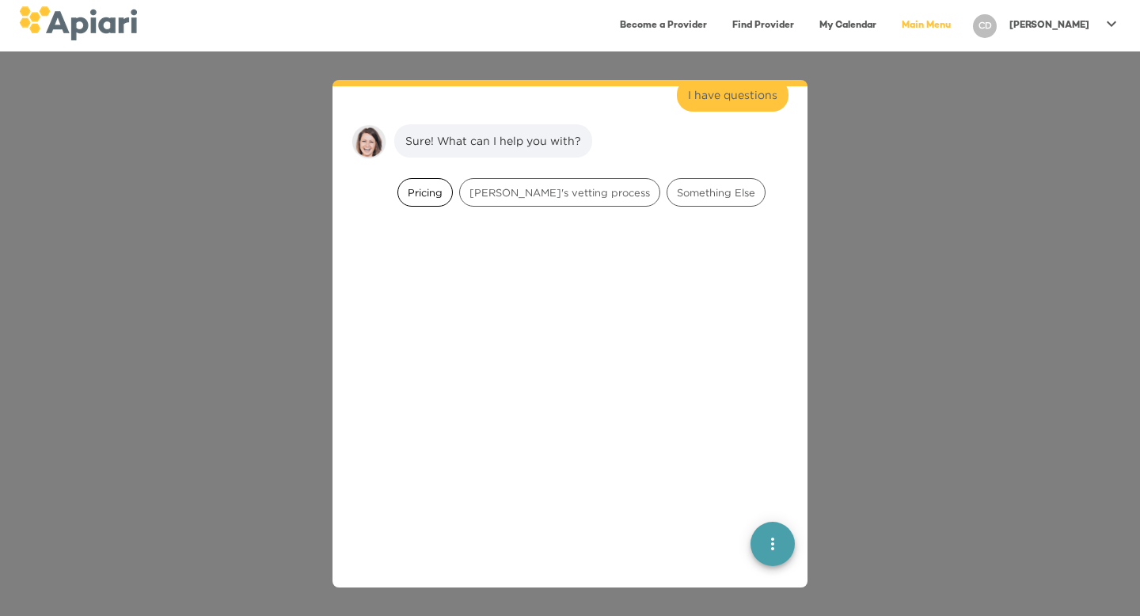
click at [434, 185] on span "Pricing" at bounding box center [425, 192] width 54 height 15
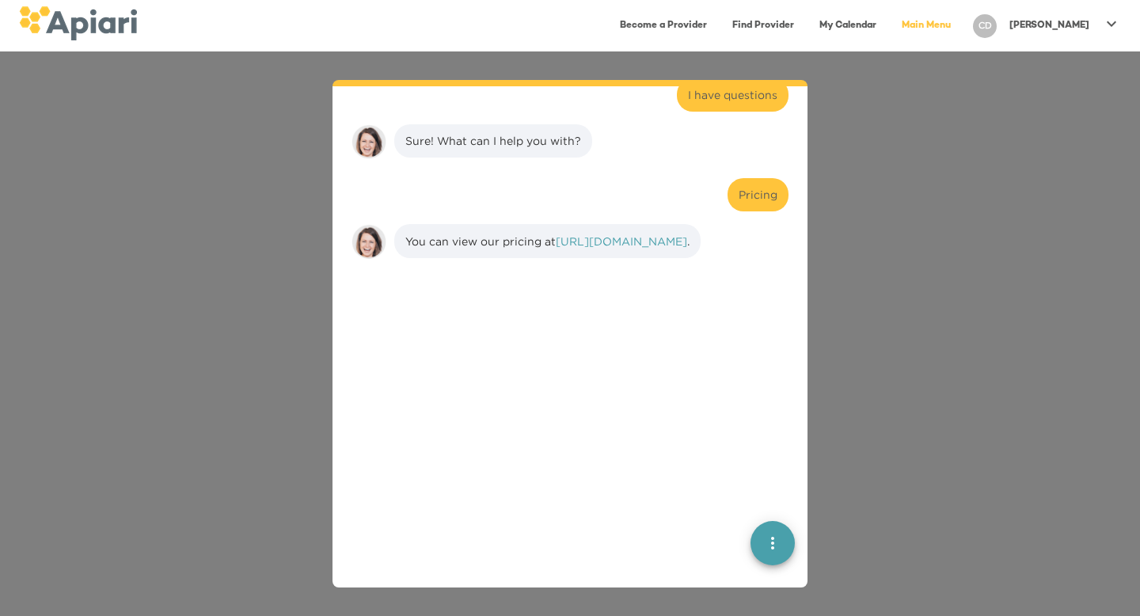
scroll to position [1896, 0]
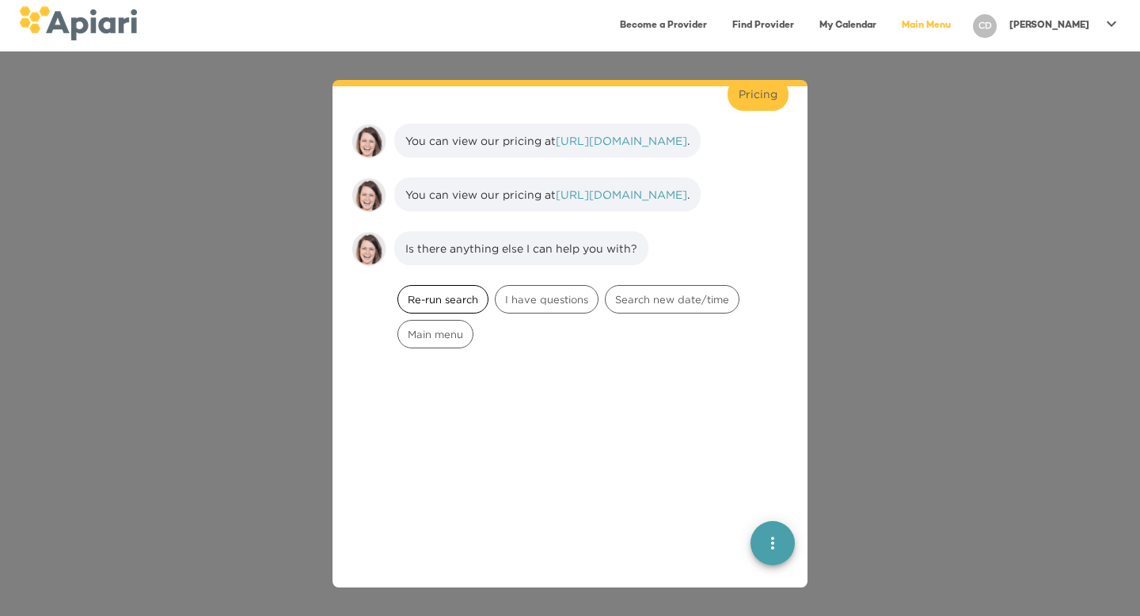
click at [425, 292] on span "Re-run search" at bounding box center [442, 299] width 89 height 15
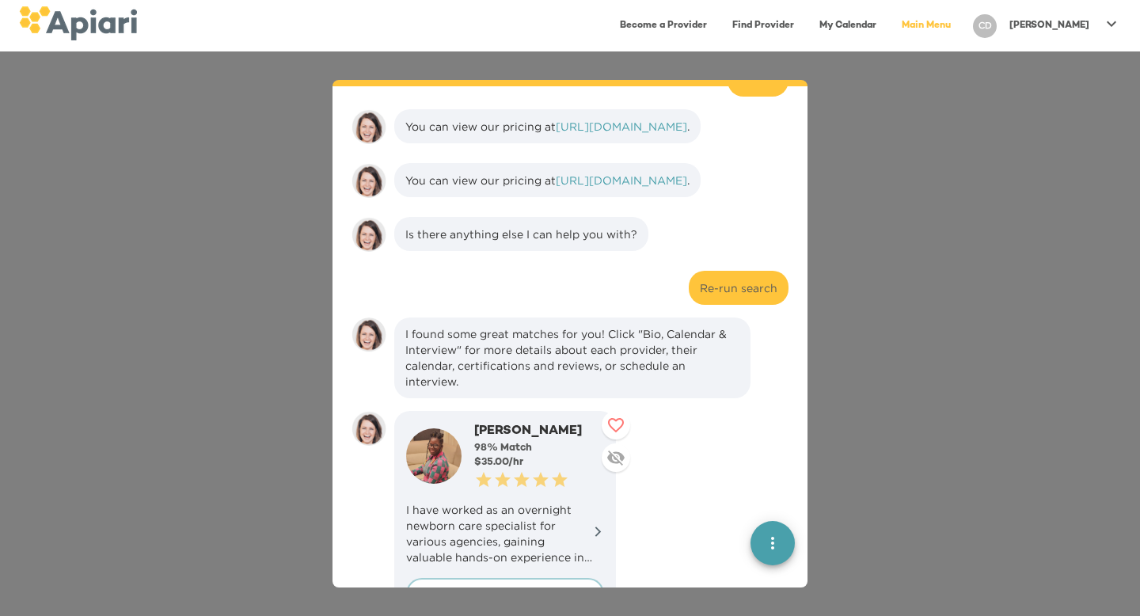
scroll to position [1907, 0]
